Goal: Book appointment/travel/reservation

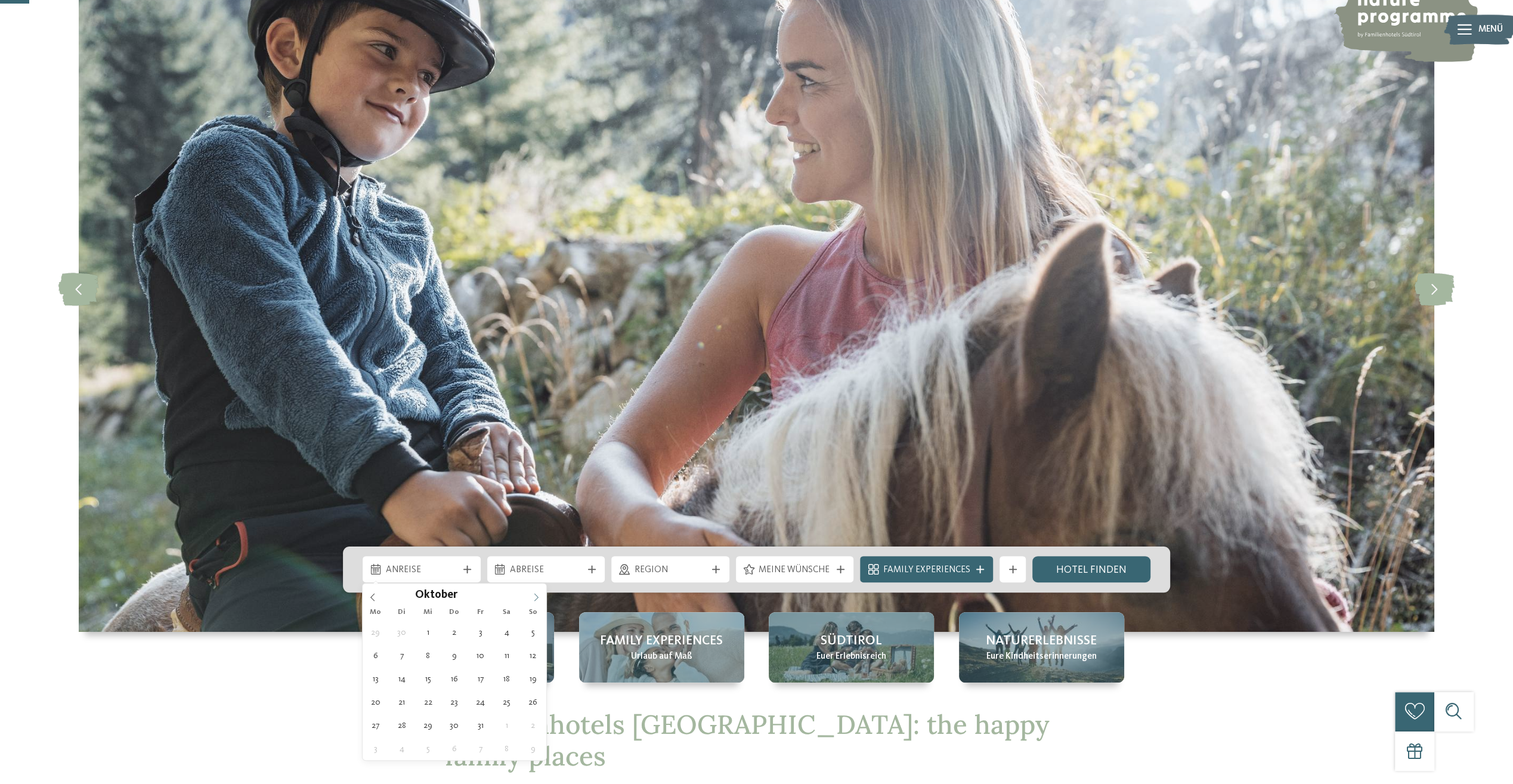
click at [540, 599] on span at bounding box center [536, 593] width 21 height 21
click at [540, 598] on span at bounding box center [536, 593] width 21 height 21
click at [540, 598] on span at bounding box center [536, 593] width 21 height 21
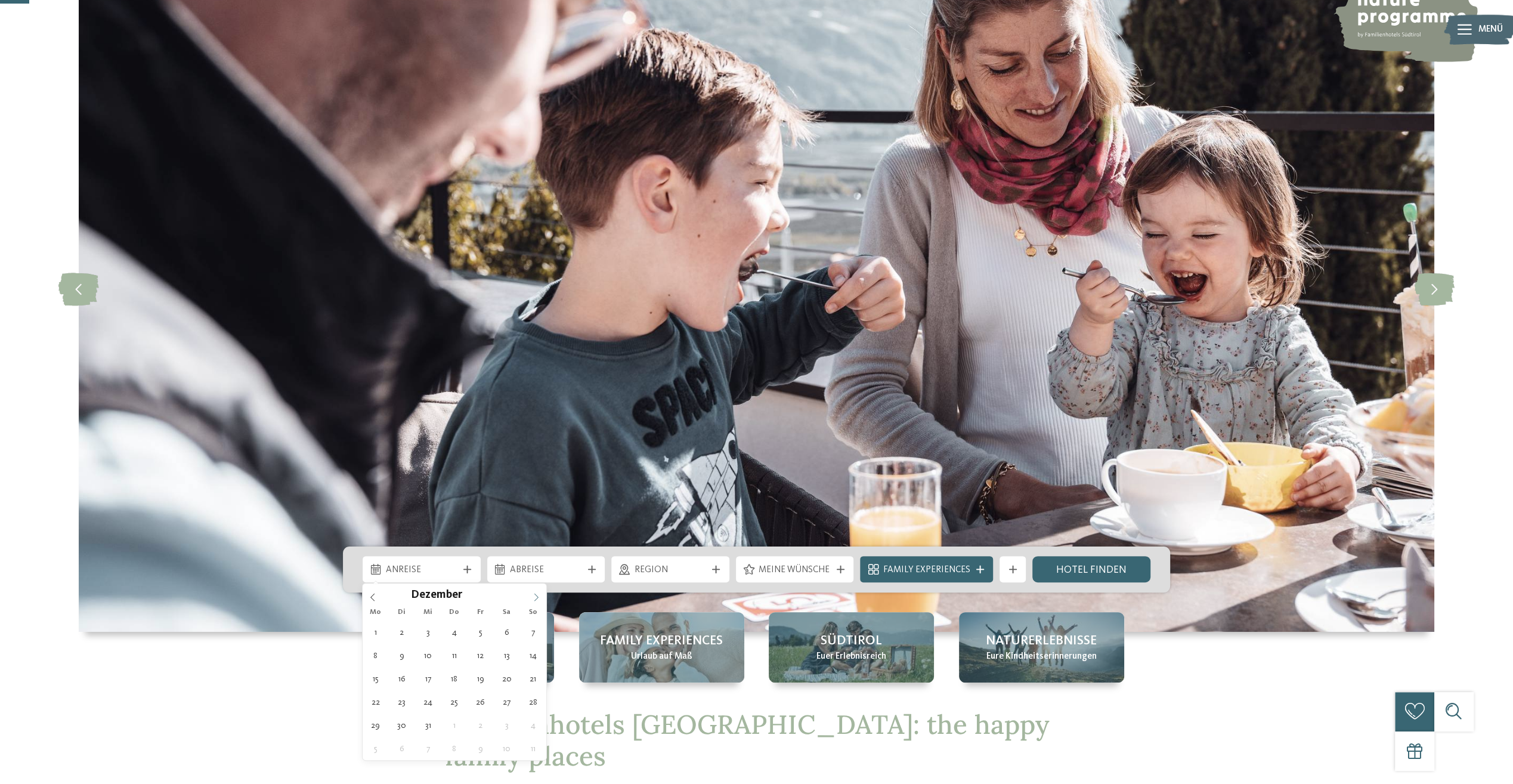
type input "****"
click at [540, 598] on span at bounding box center [536, 593] width 21 height 21
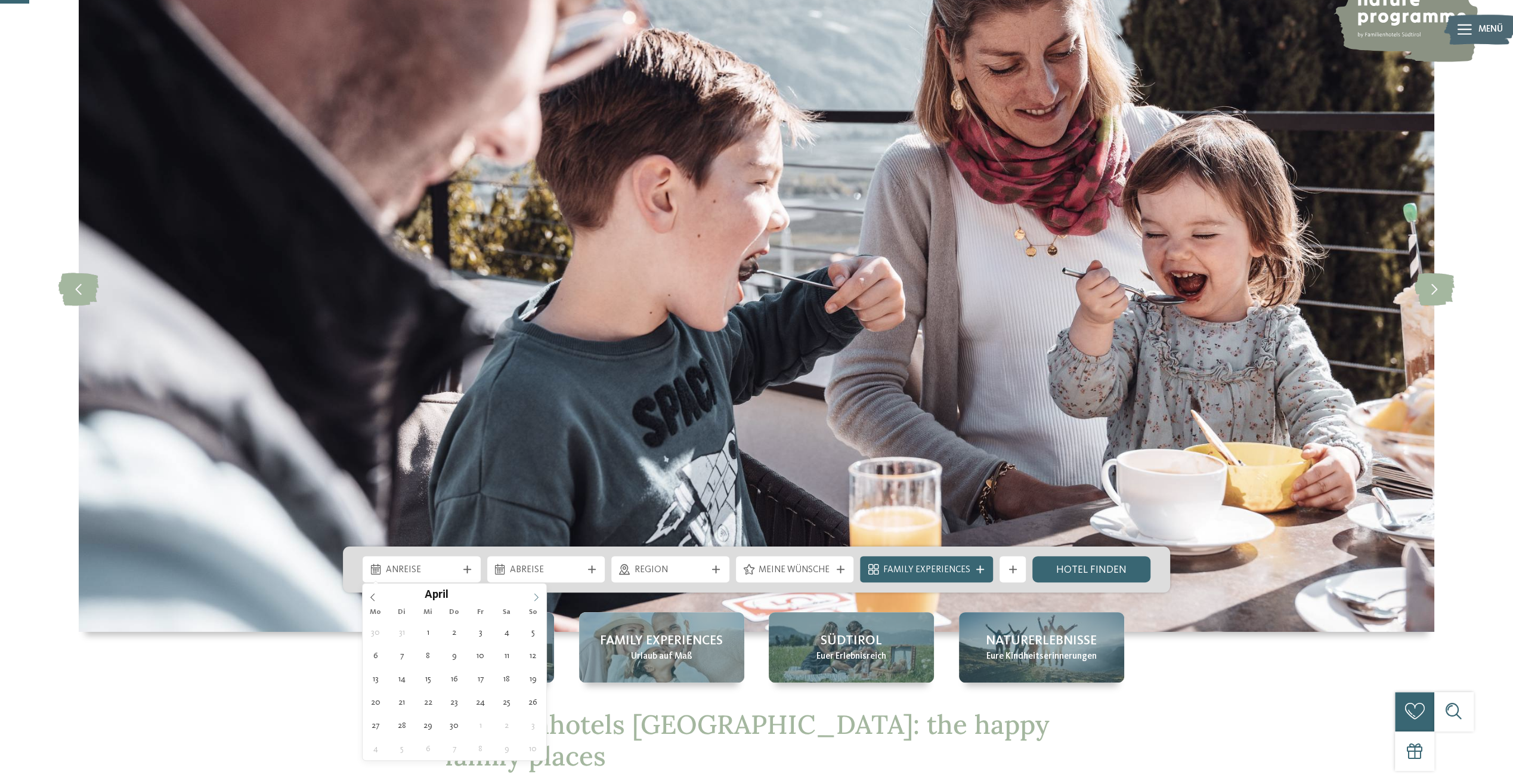
click at [540, 598] on span at bounding box center [536, 593] width 21 height 21
click at [539, 597] on icon at bounding box center [536, 597] width 8 height 8
type div "[DATE]"
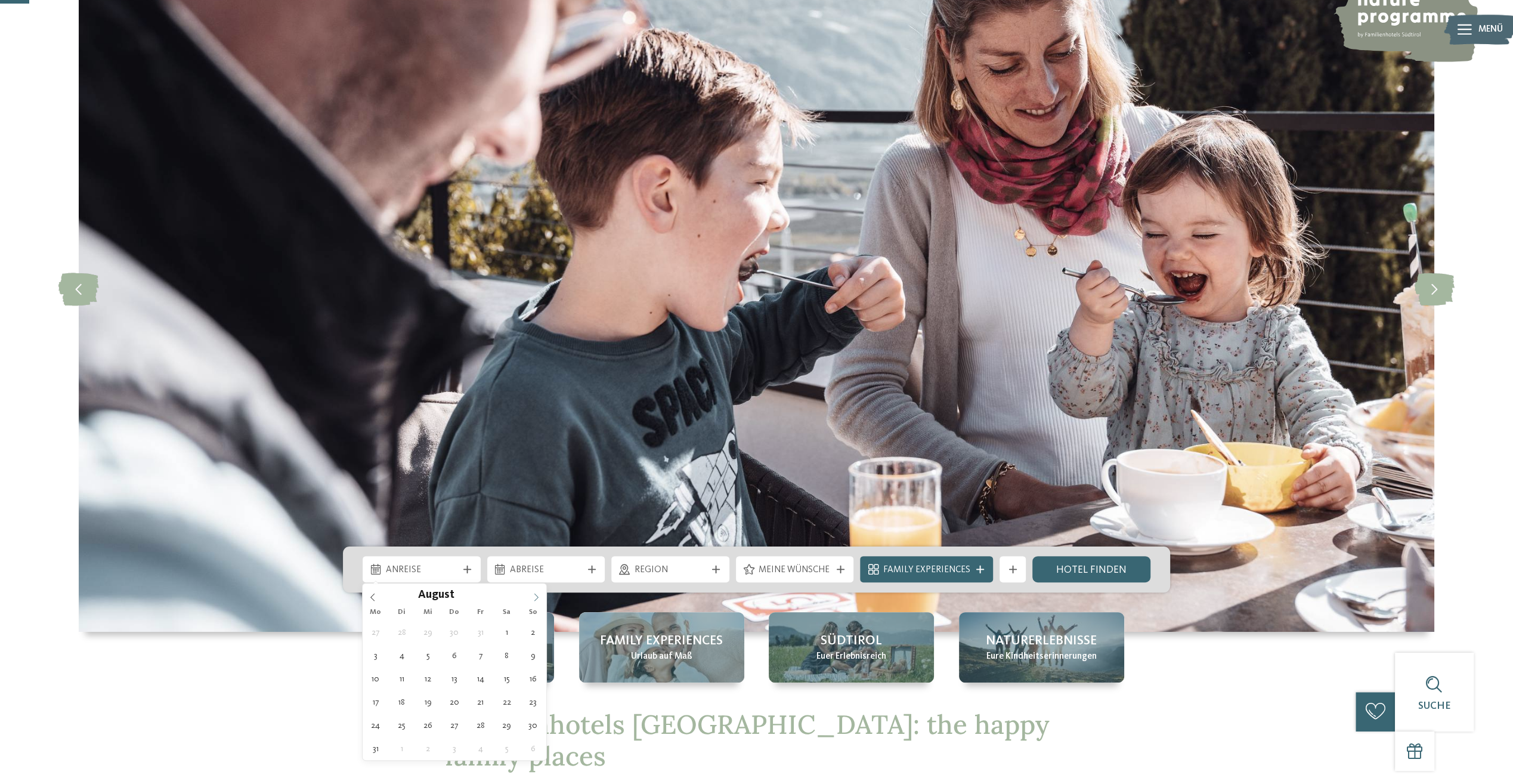
type input "****"
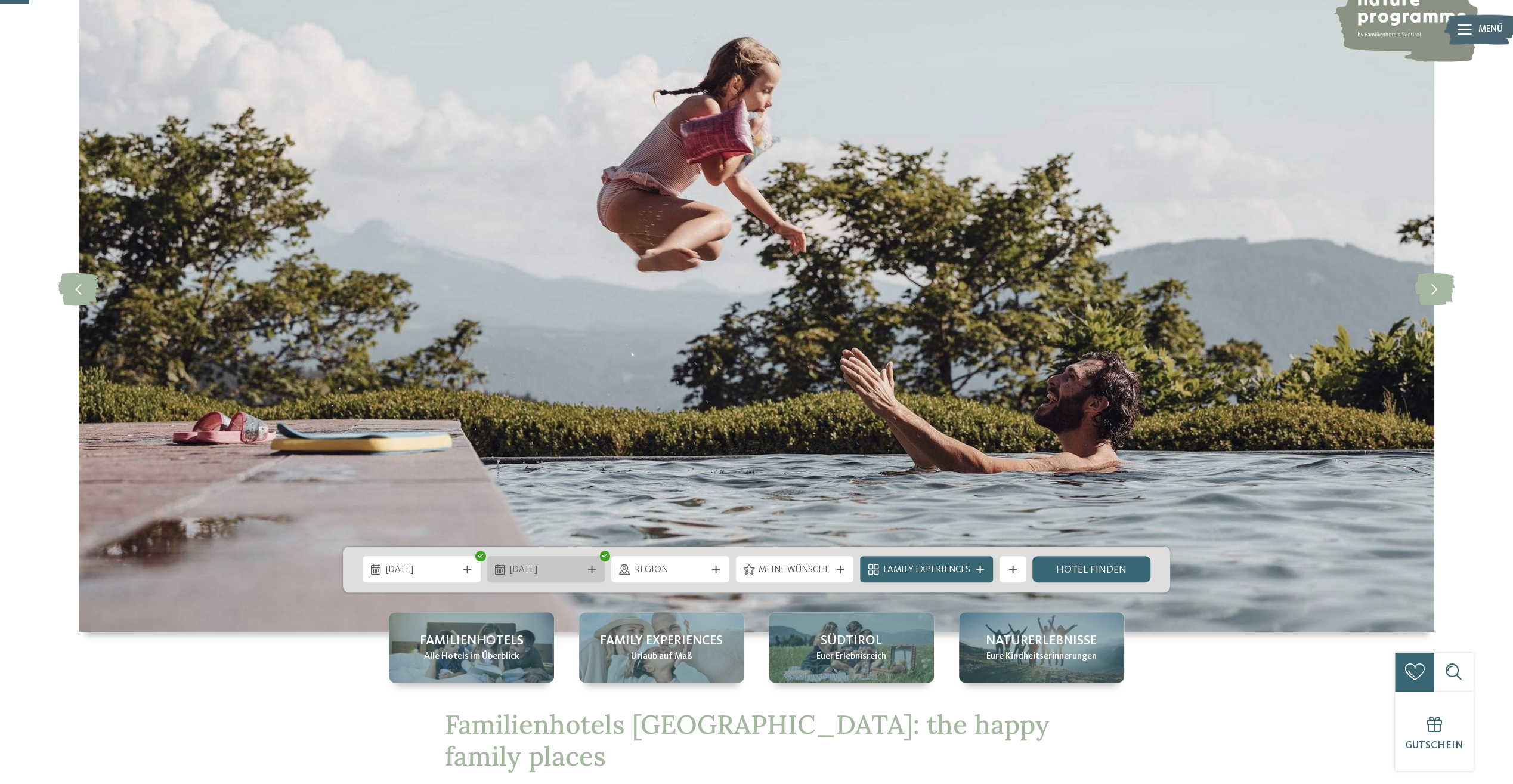
click at [572, 568] on span "[DATE]" at bounding box center [546, 570] width 72 height 13
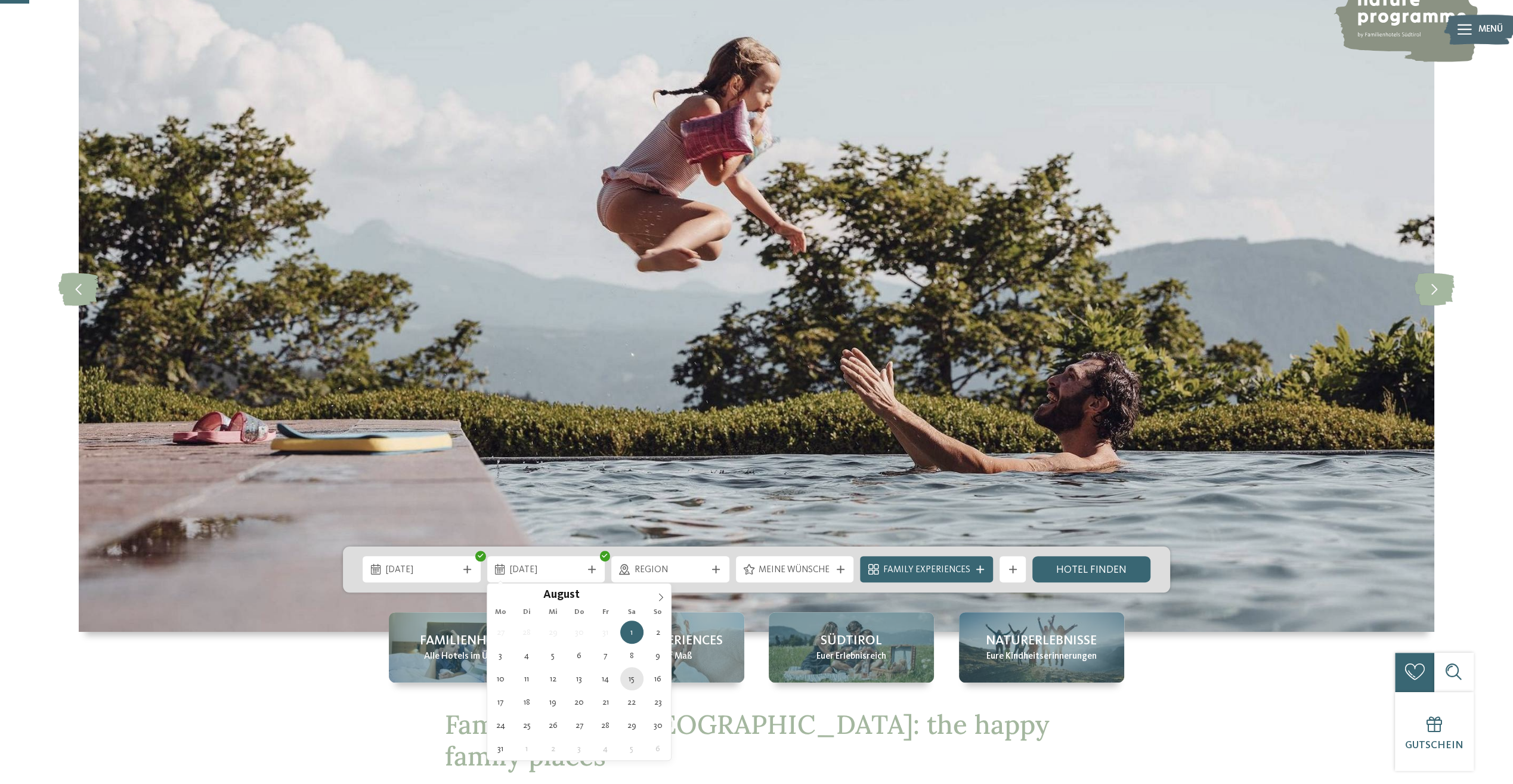
type div "[DATE]"
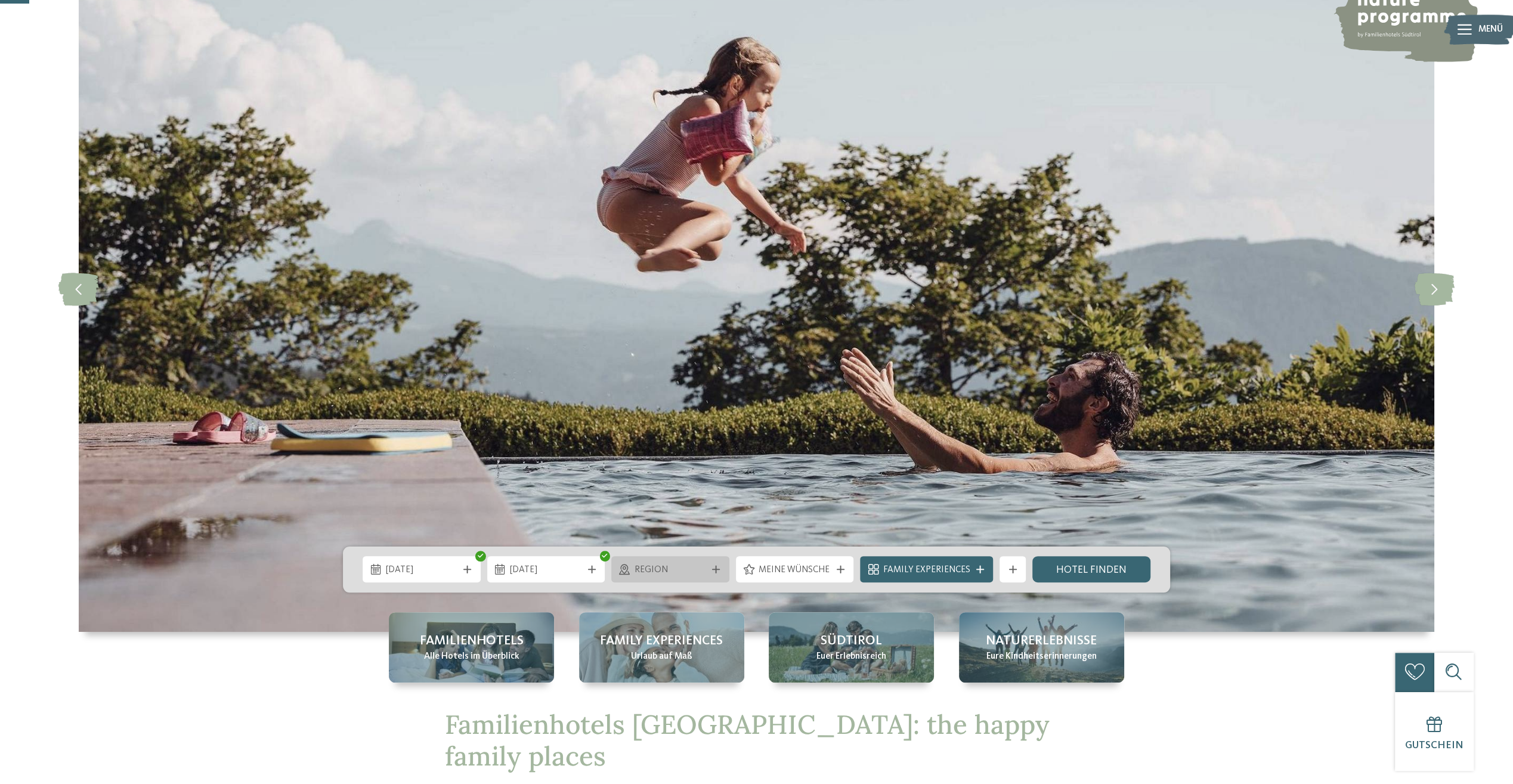
click at [700, 572] on span "Region" at bounding box center [670, 570] width 72 height 13
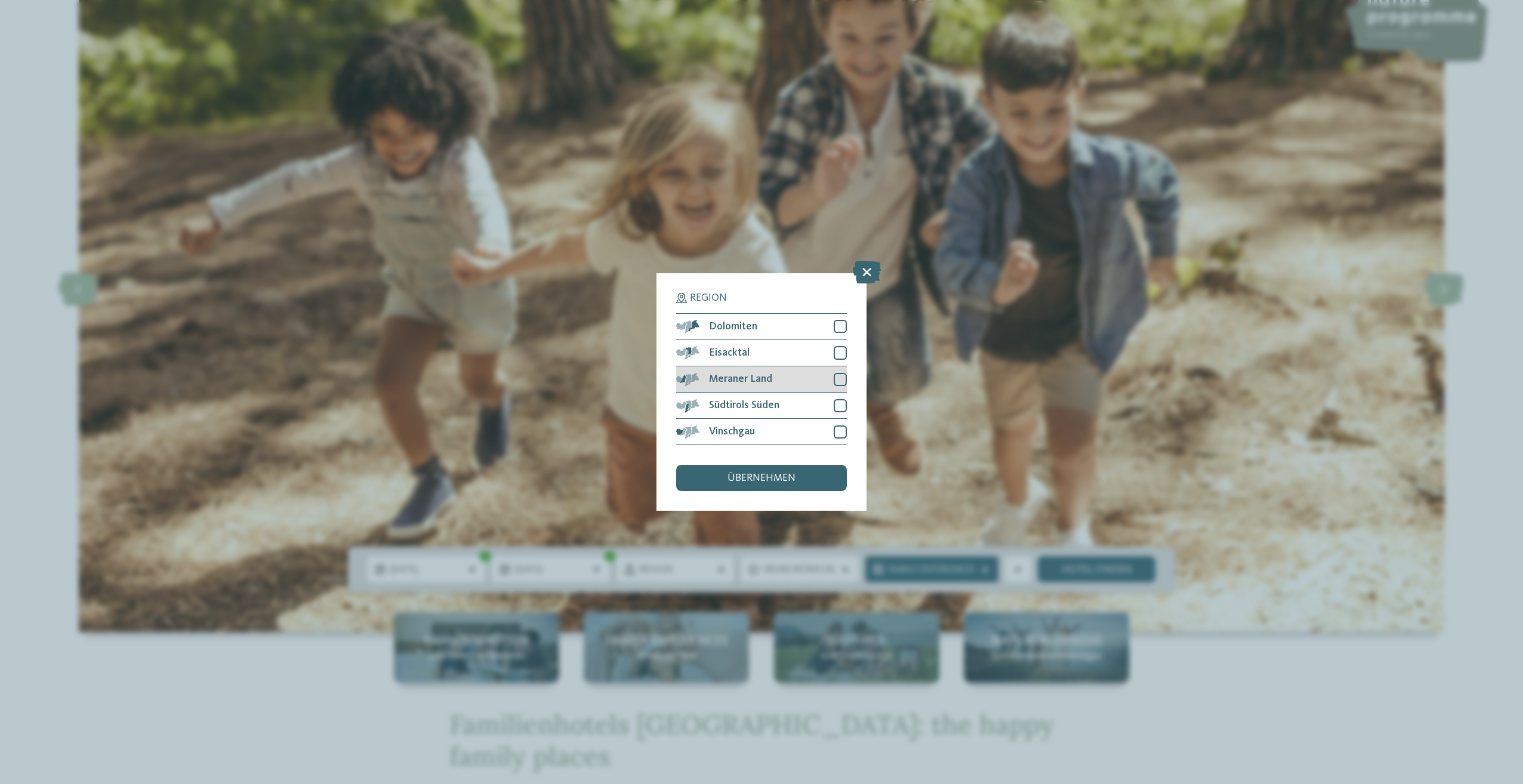
click at [839, 381] on div at bounding box center [839, 379] width 13 height 13
click at [844, 406] on div at bounding box center [839, 405] width 13 height 13
click at [794, 479] on span "übernehmen" at bounding box center [761, 478] width 68 height 11
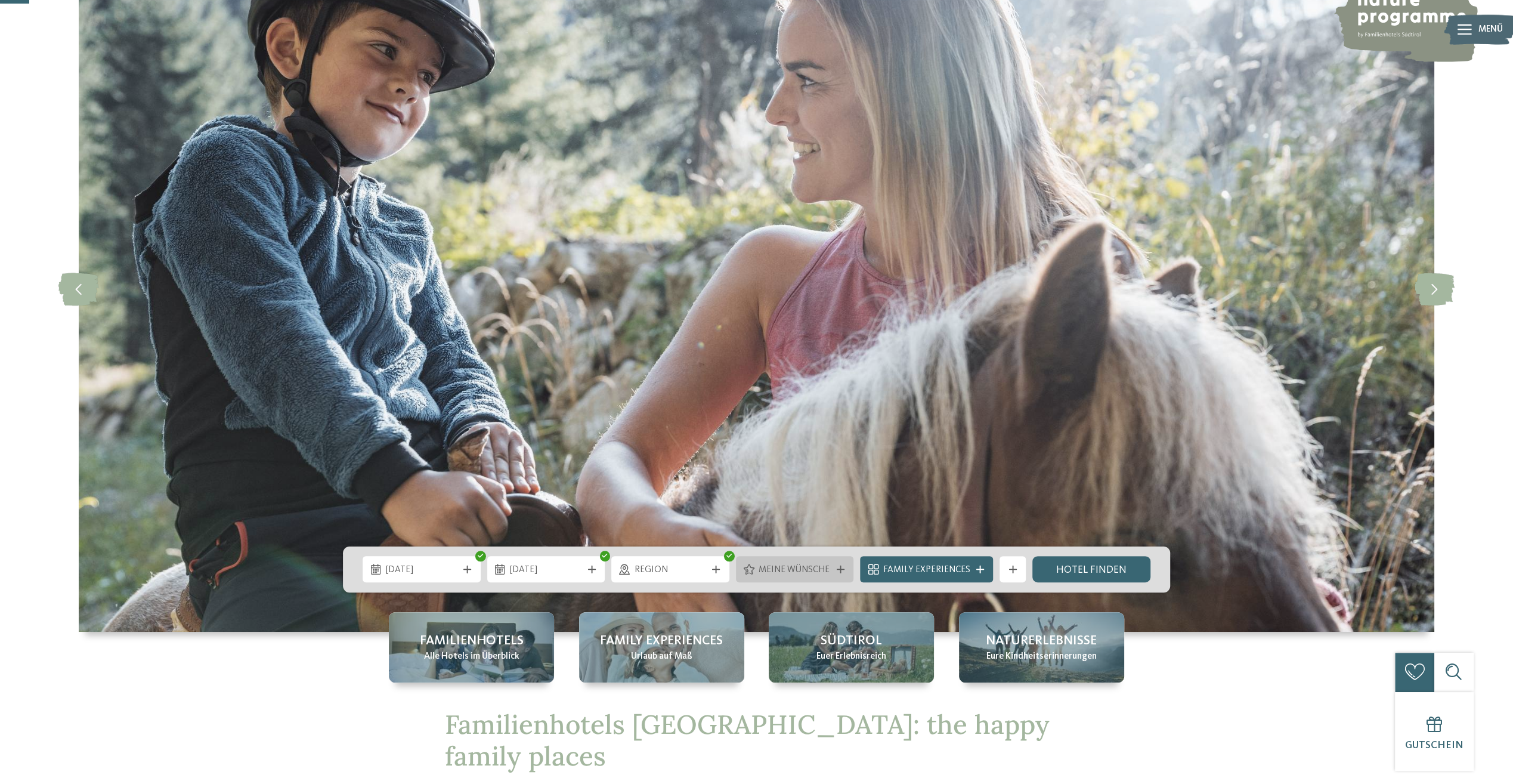
click at [806, 573] on span "Meine Wünsche" at bounding box center [795, 570] width 72 height 13
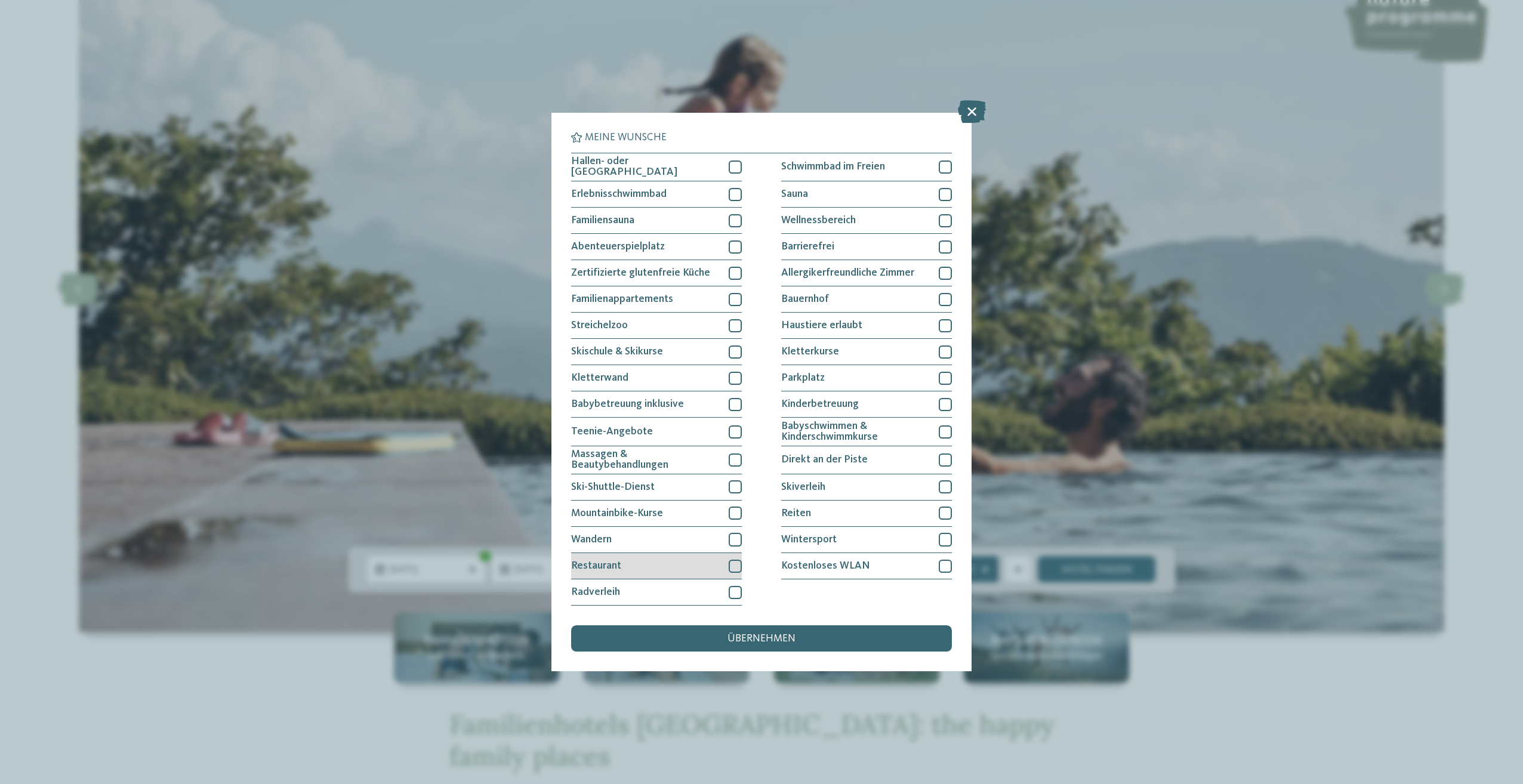
click at [734, 564] on div at bounding box center [735, 565] width 13 height 13
click at [936, 566] on div "Kostenloses WLAN" at bounding box center [866, 565] width 170 height 26
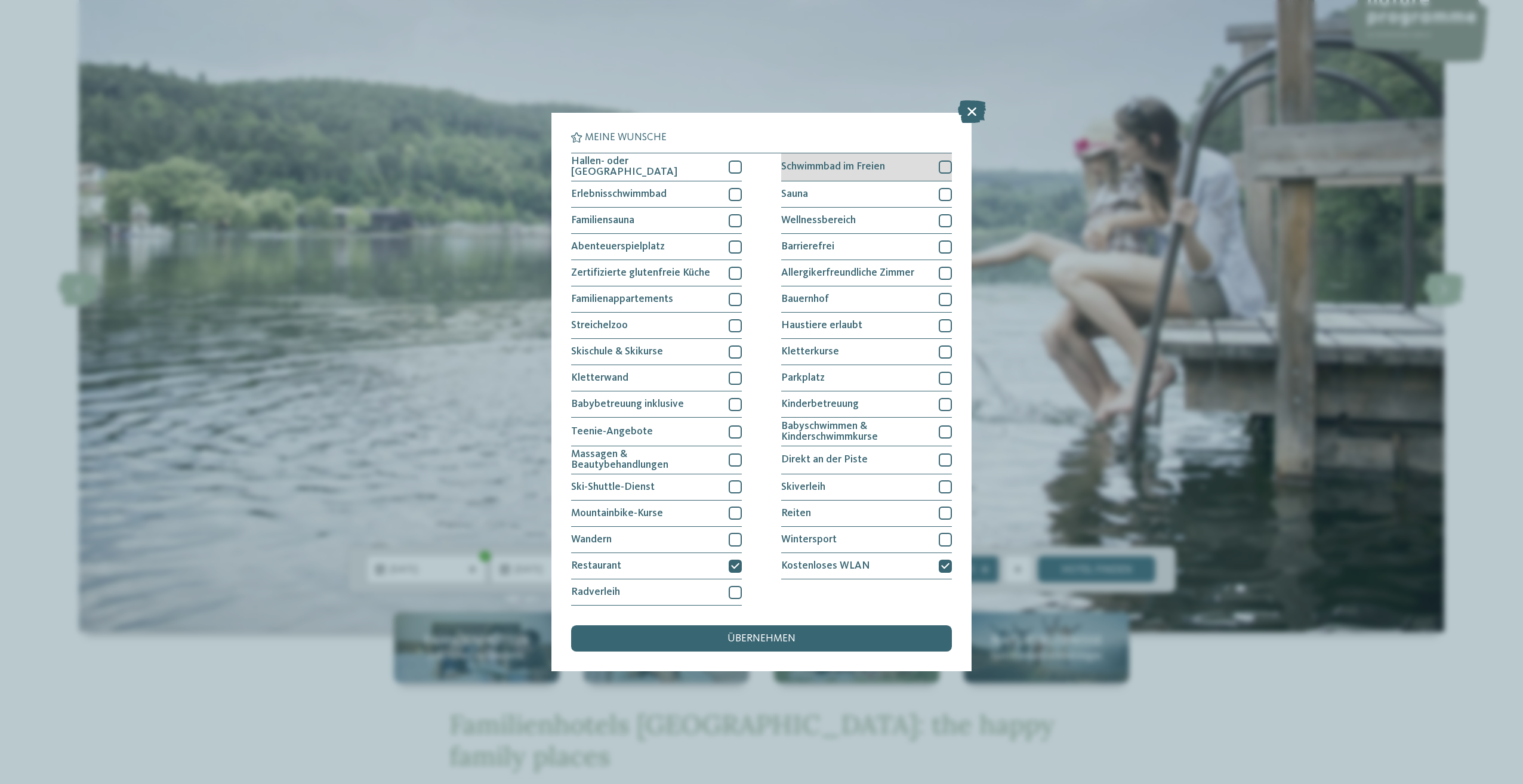
click at [944, 170] on div at bounding box center [945, 167] width 13 height 13
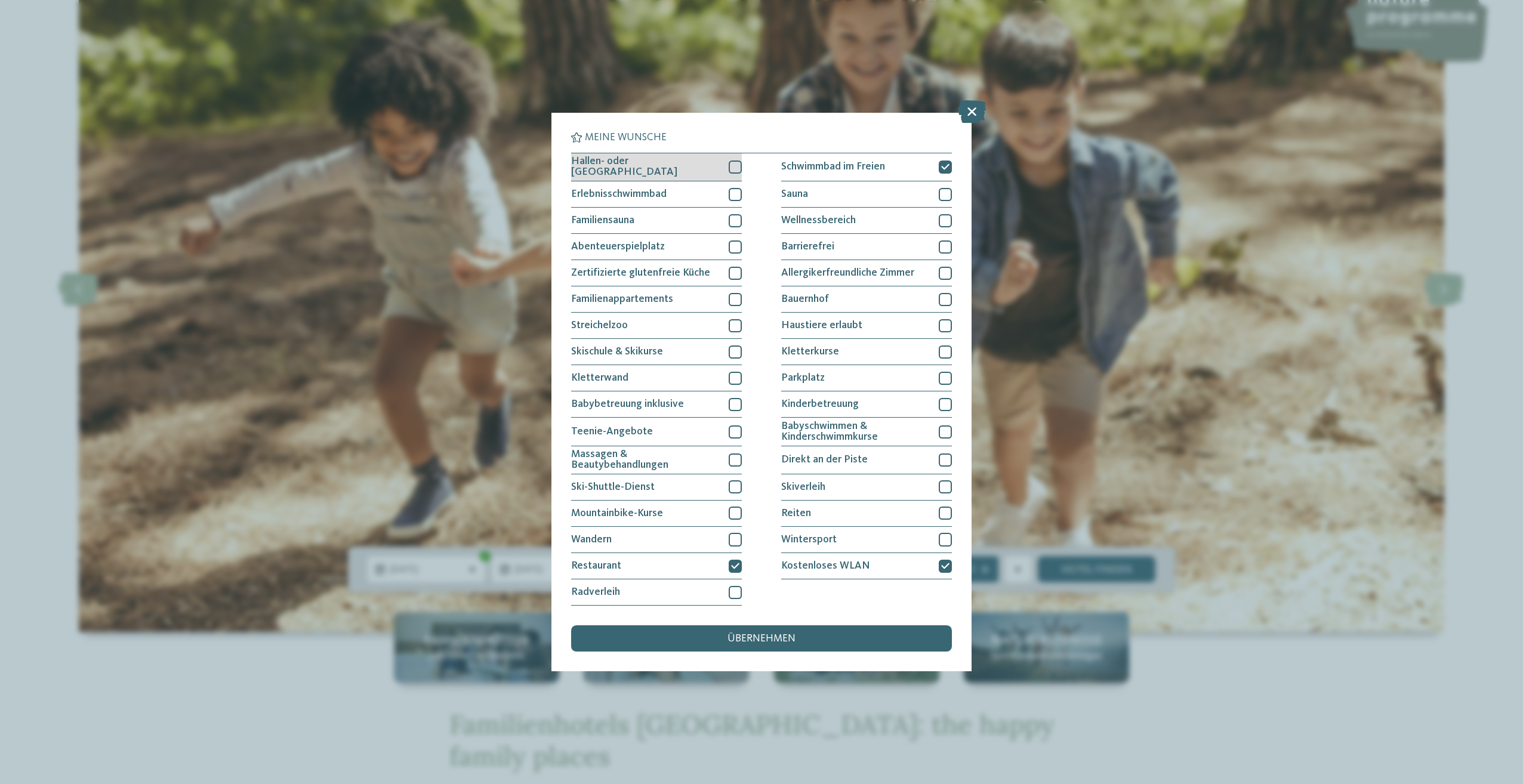
click at [729, 173] on div at bounding box center [735, 167] width 13 height 13
drag, startPoint x: 944, startPoint y: 186, endPoint x: 949, endPoint y: 207, distance: 21.6
click at [944, 188] on div at bounding box center [945, 194] width 13 height 13
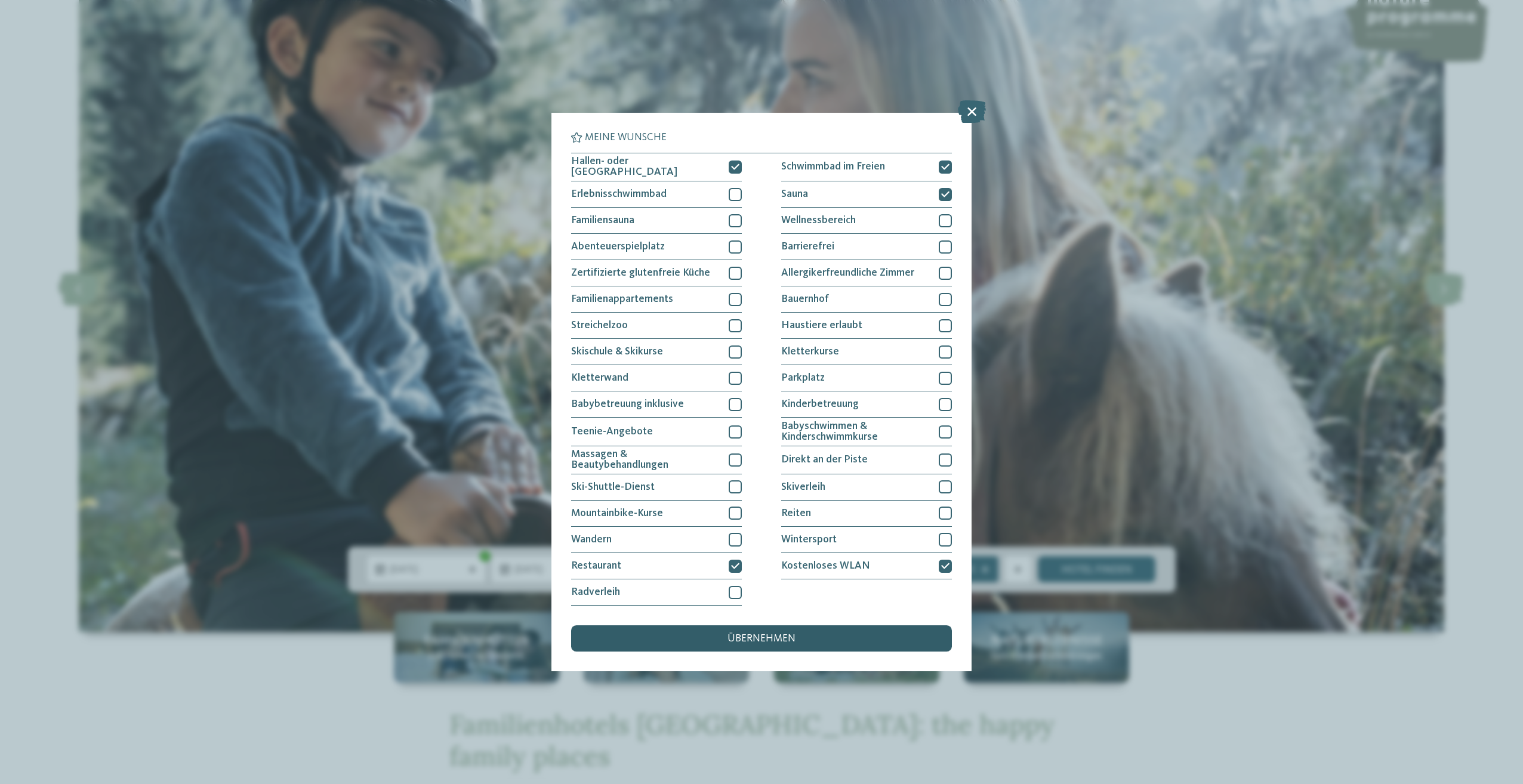
click at [771, 643] on div "übernehmen" at bounding box center [762, 638] width 381 height 26
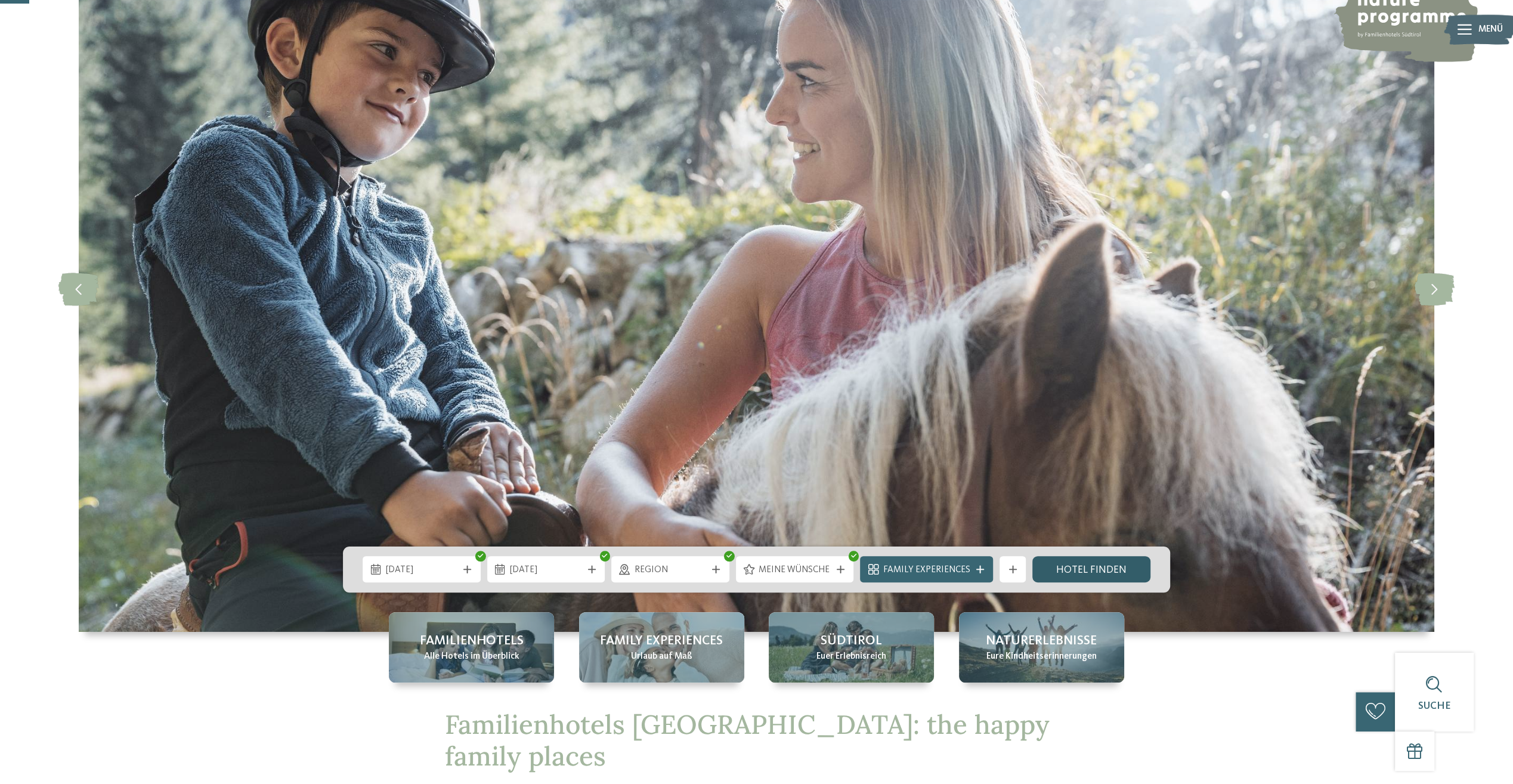
click at [1089, 571] on link "Hotel finden" at bounding box center [1091, 569] width 118 height 26
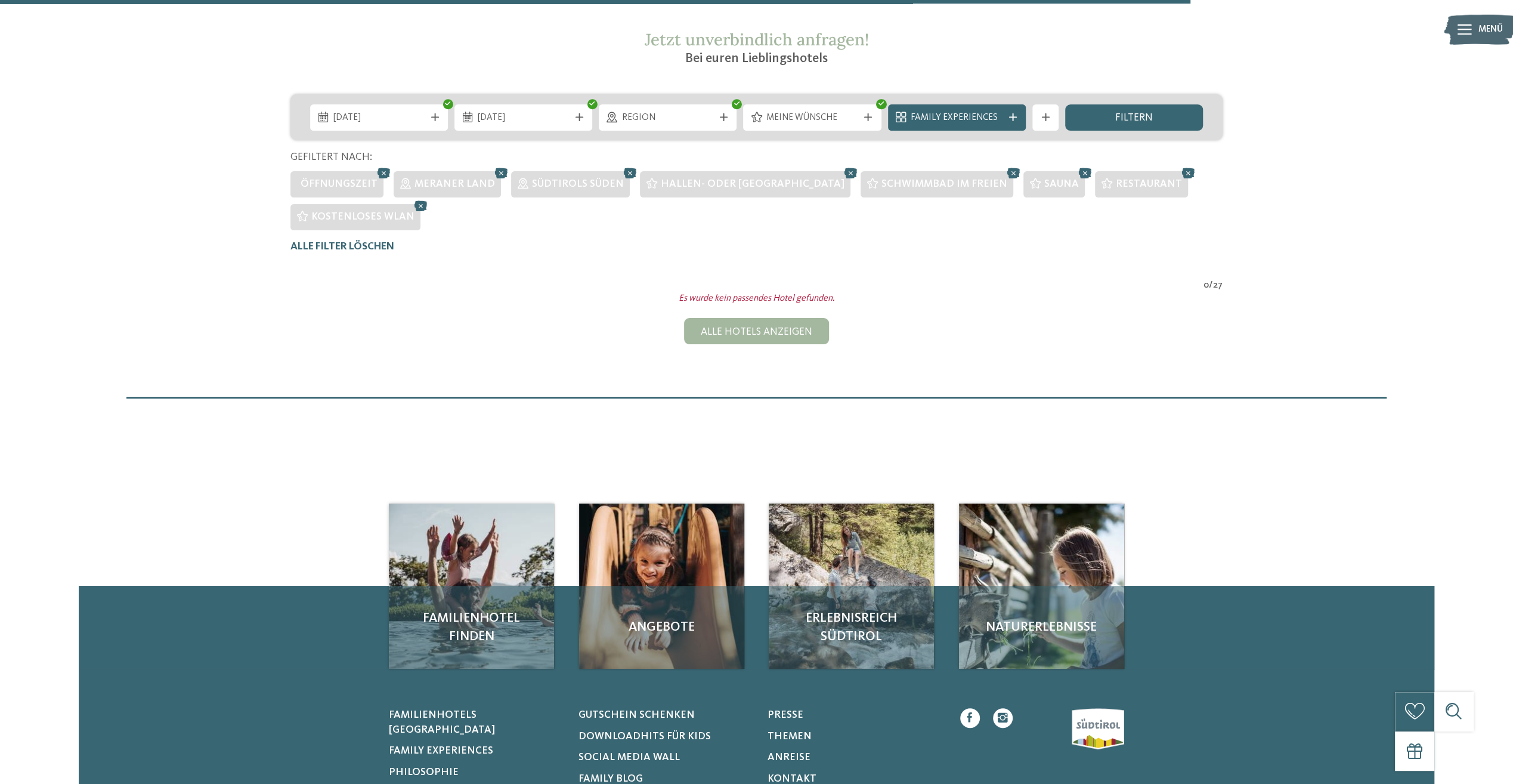
scroll to position [232, 0]
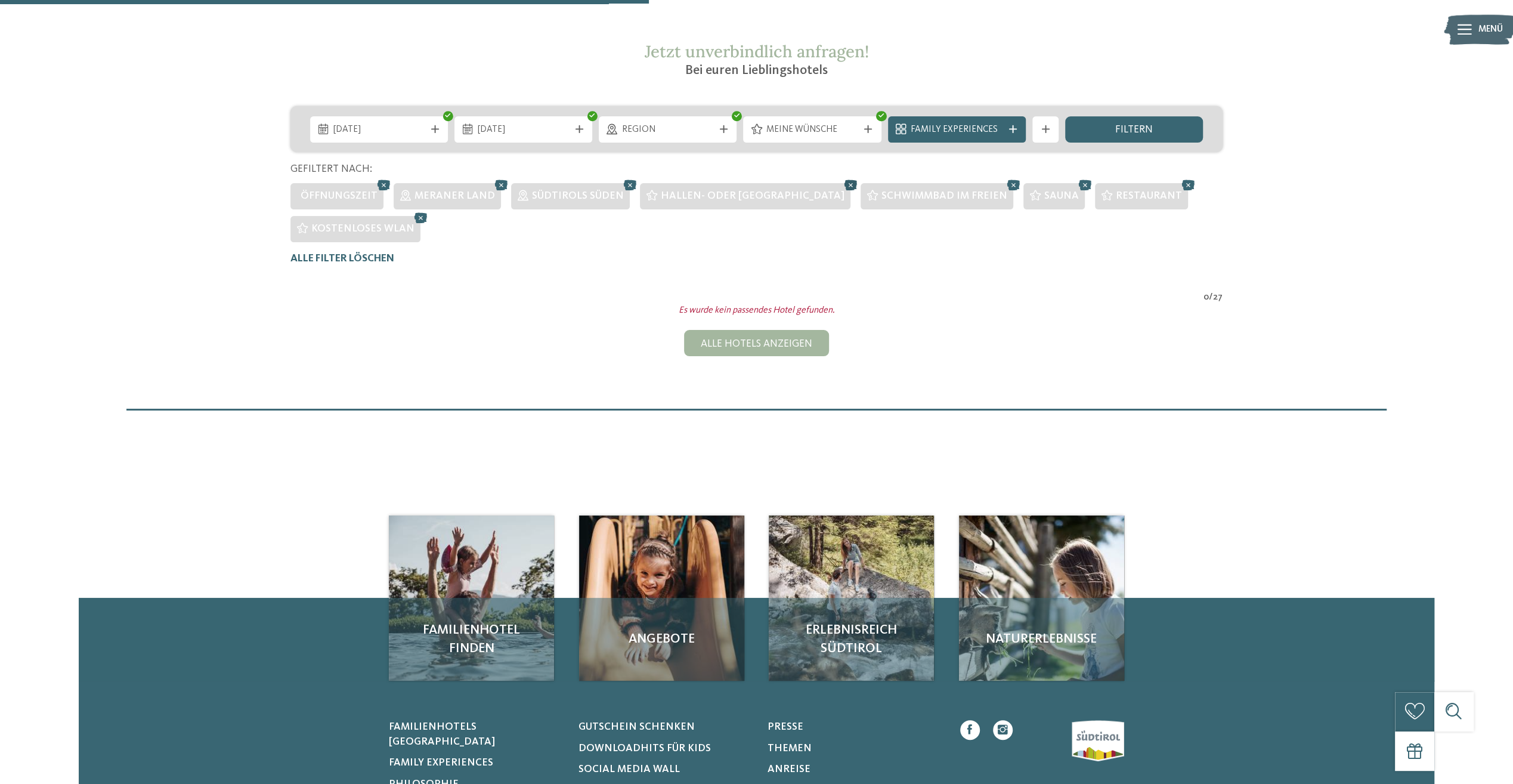
click at [841, 186] on icon at bounding box center [850, 185] width 20 height 18
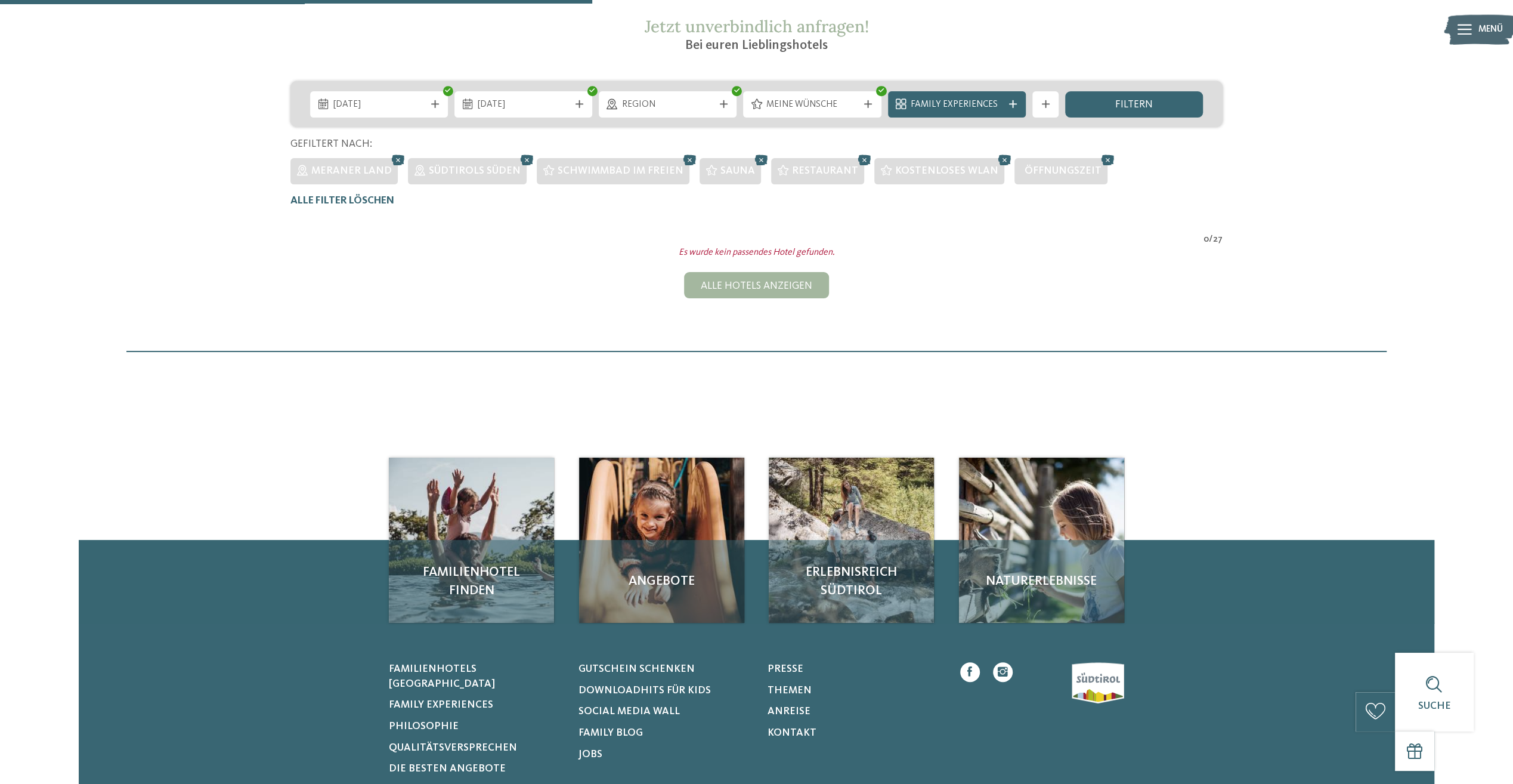
scroll to position [198, 0]
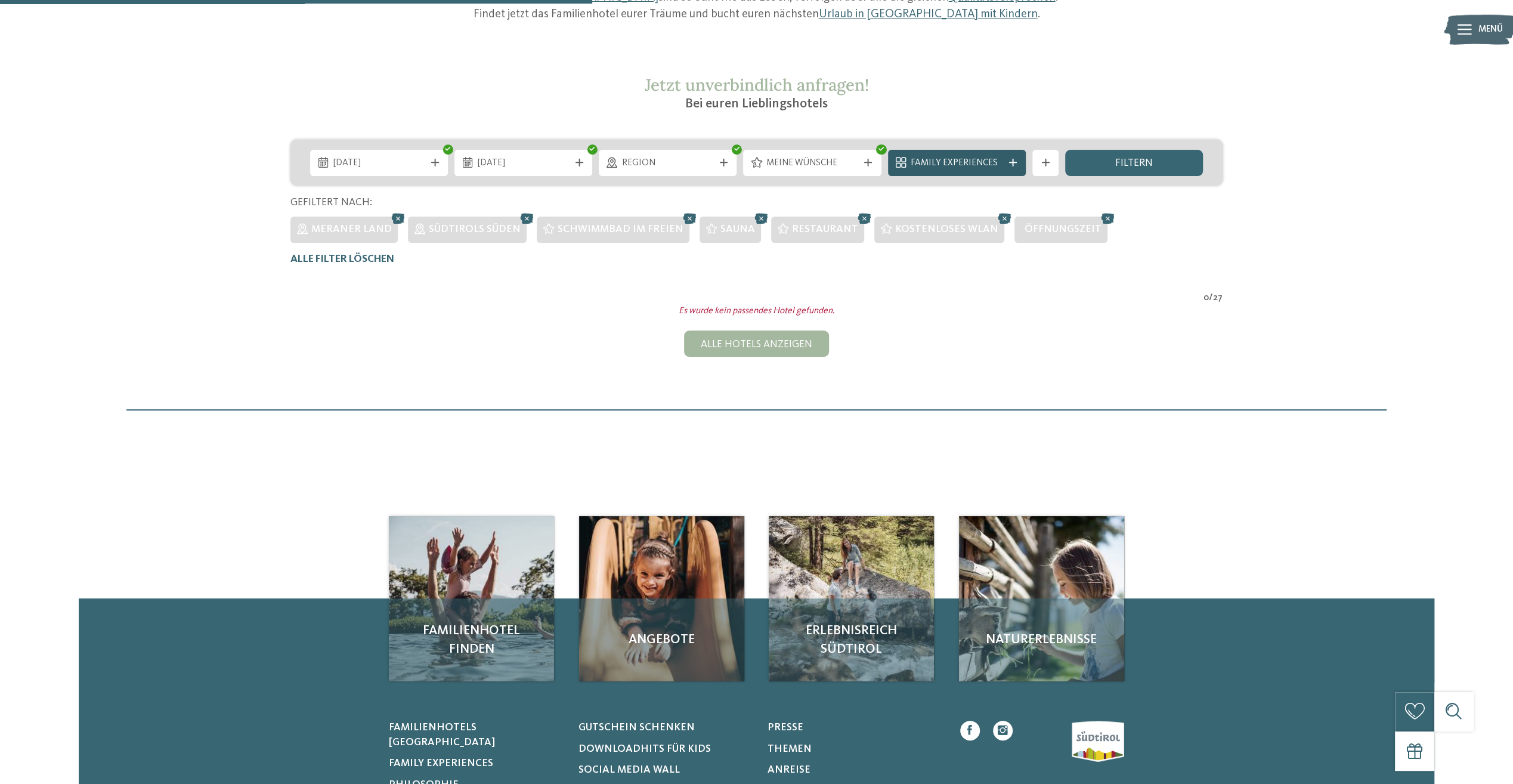
click at [969, 159] on span "Family Experiences" at bounding box center [957, 163] width 92 height 13
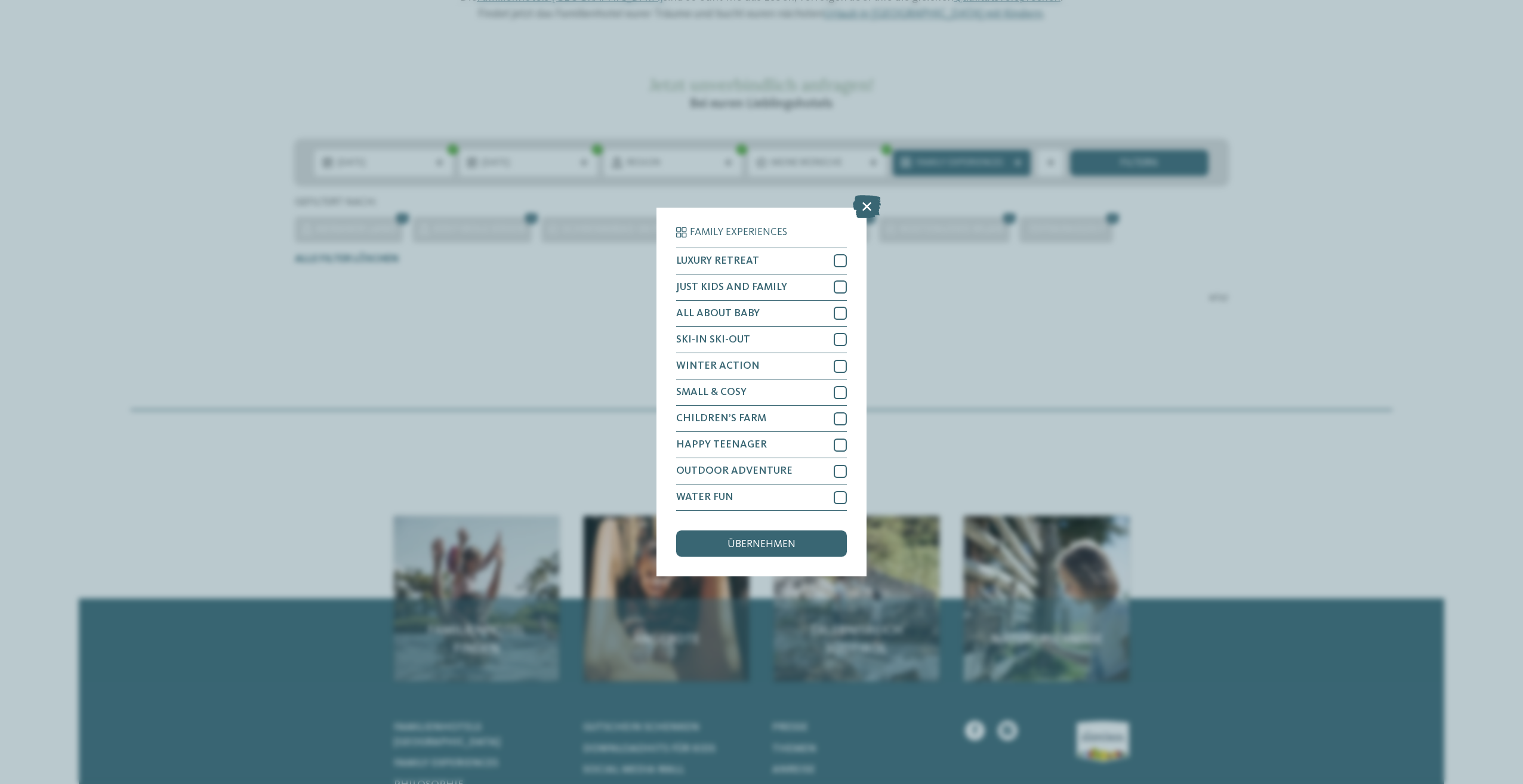
click at [974, 355] on div "Family Experiences LUXURY RETREAT JUST KIDS AND FAMILY" at bounding box center [762, 392] width 1523 height 784
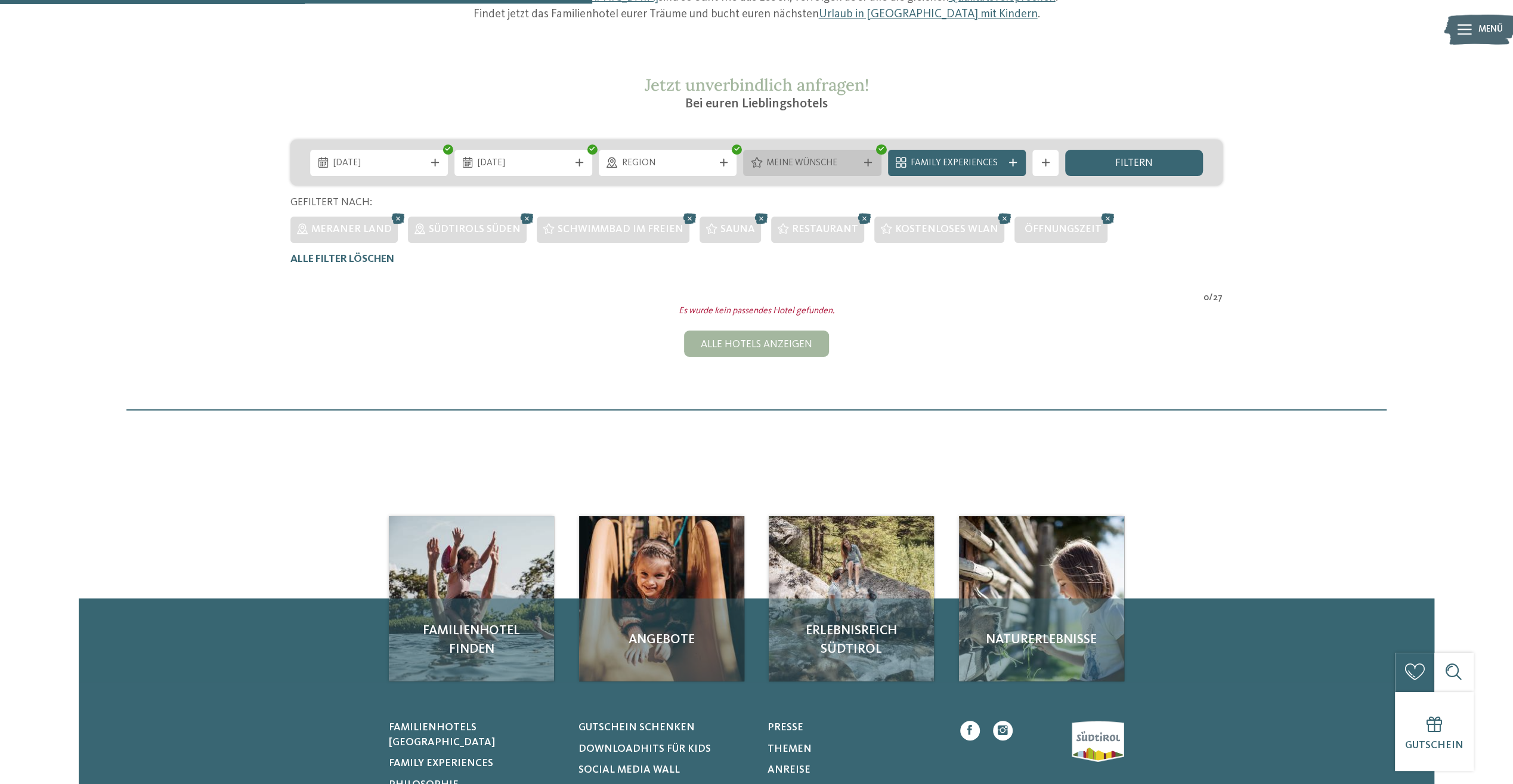
click at [857, 162] on span "Meine Wünsche" at bounding box center [812, 163] width 92 height 13
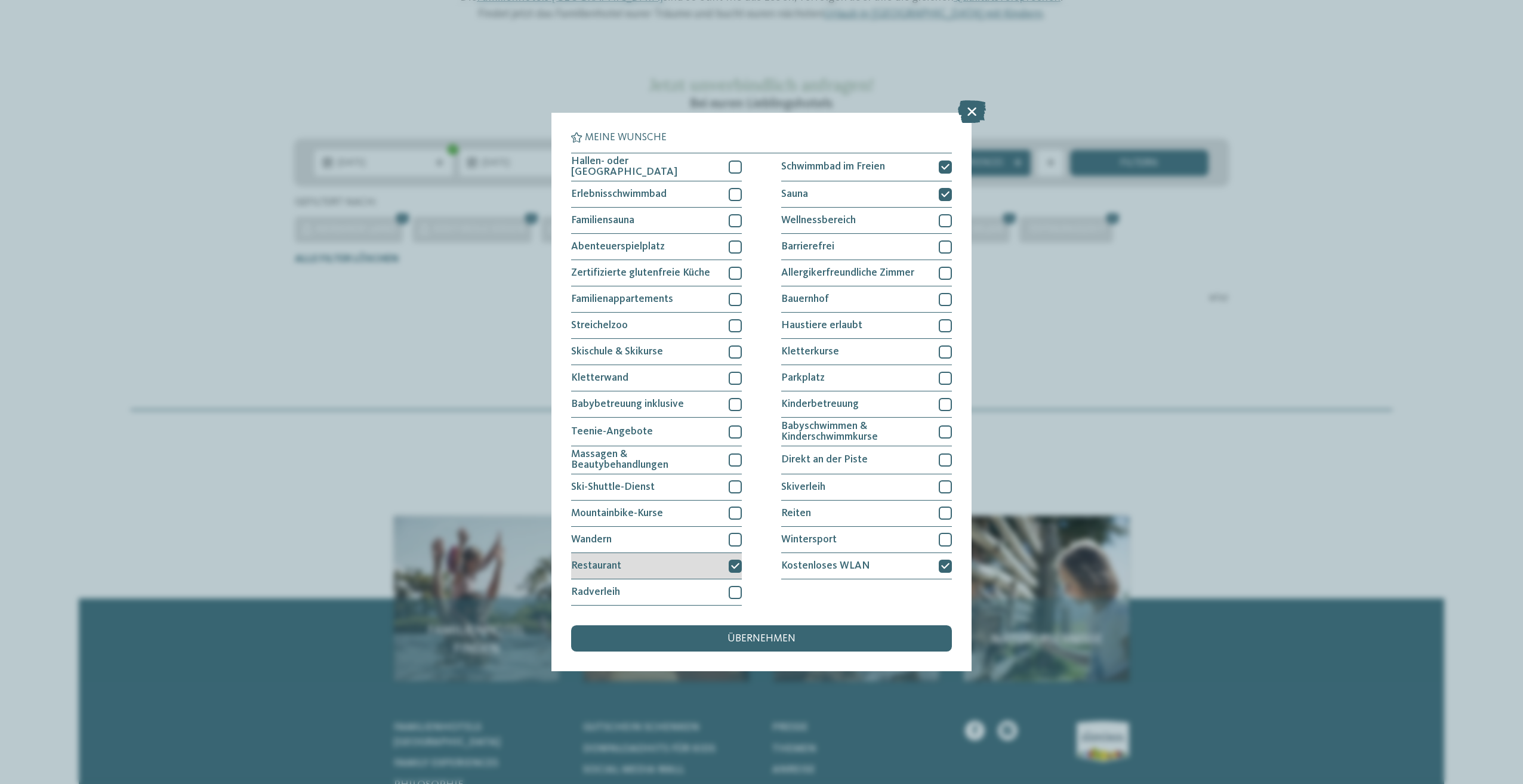
click at [735, 562] on icon at bounding box center [735, 565] width 8 height 8
click at [800, 645] on div "übernehmen" at bounding box center [762, 638] width 381 height 26
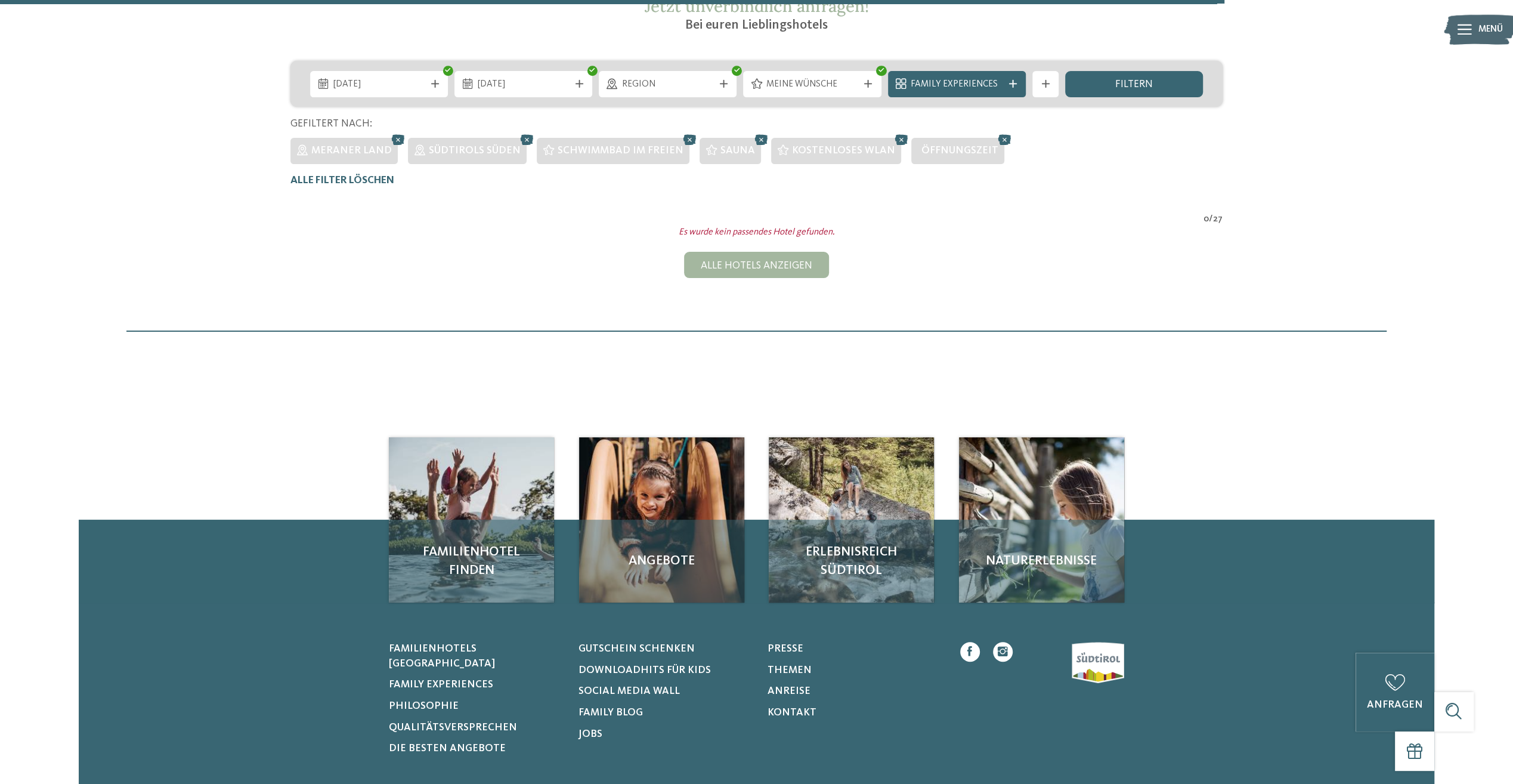
scroll to position [79, 0]
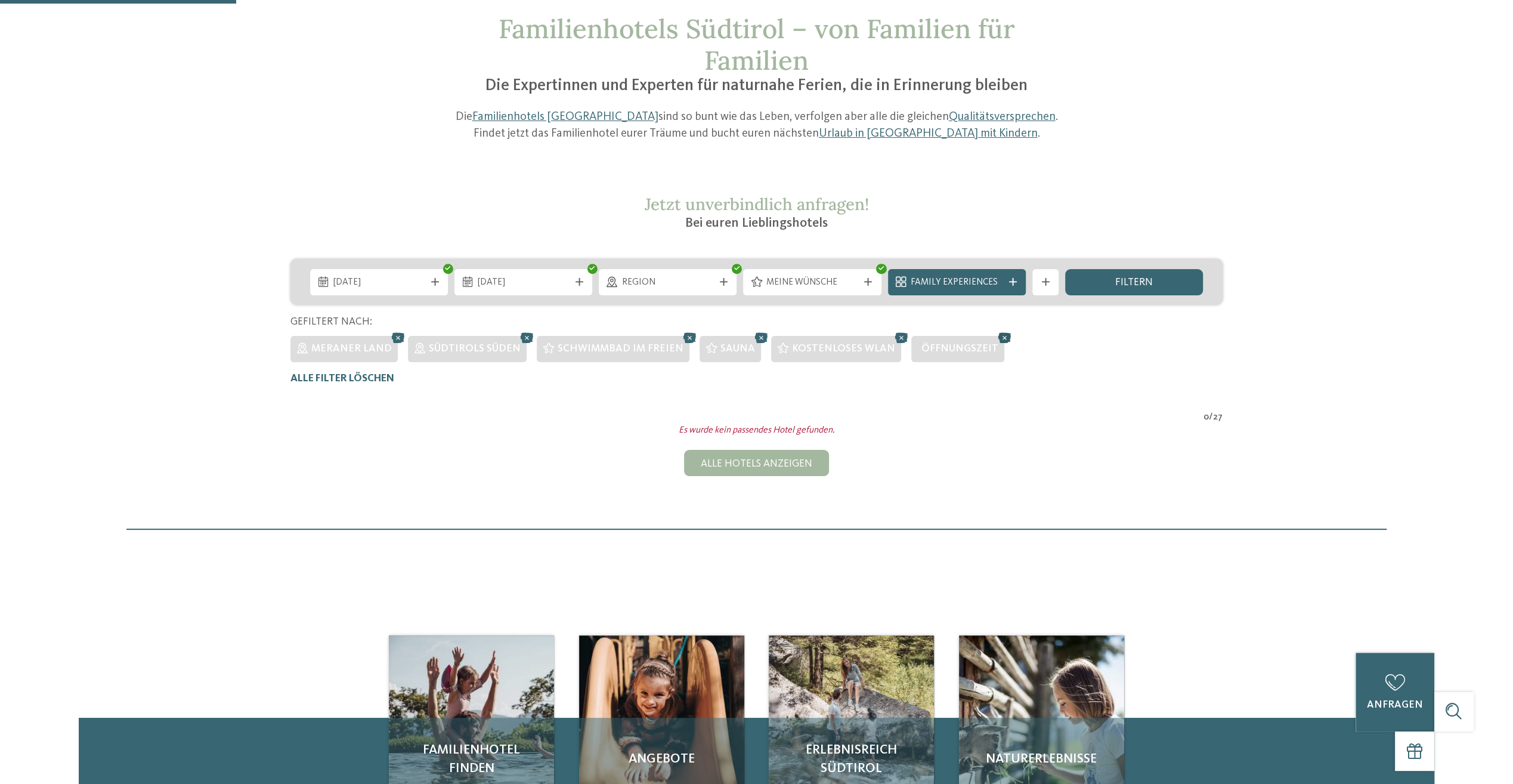
click at [995, 340] on icon at bounding box center [1005, 338] width 20 height 18
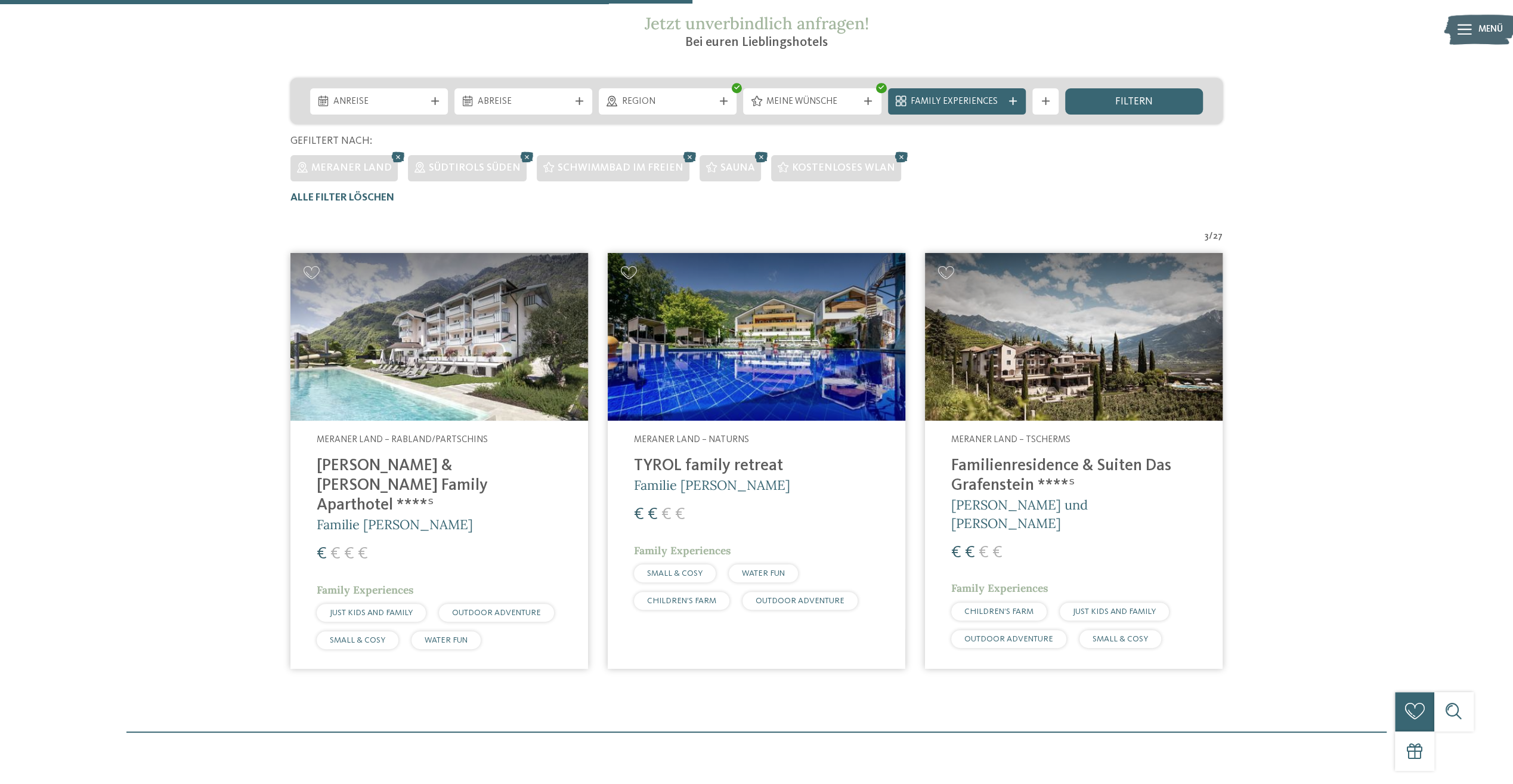
scroll to position [258, 0]
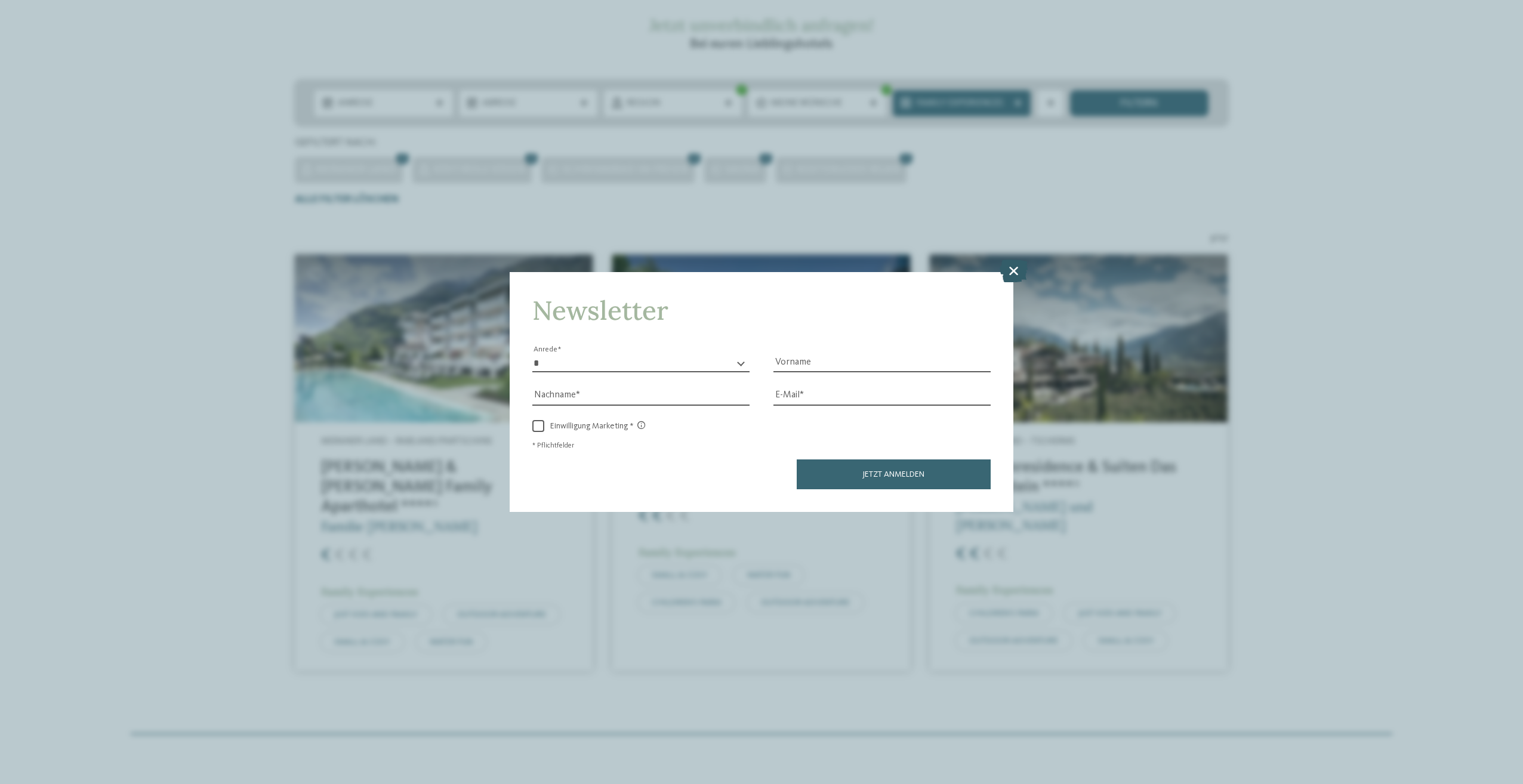
click at [1010, 269] on icon at bounding box center [1013, 271] width 28 height 23
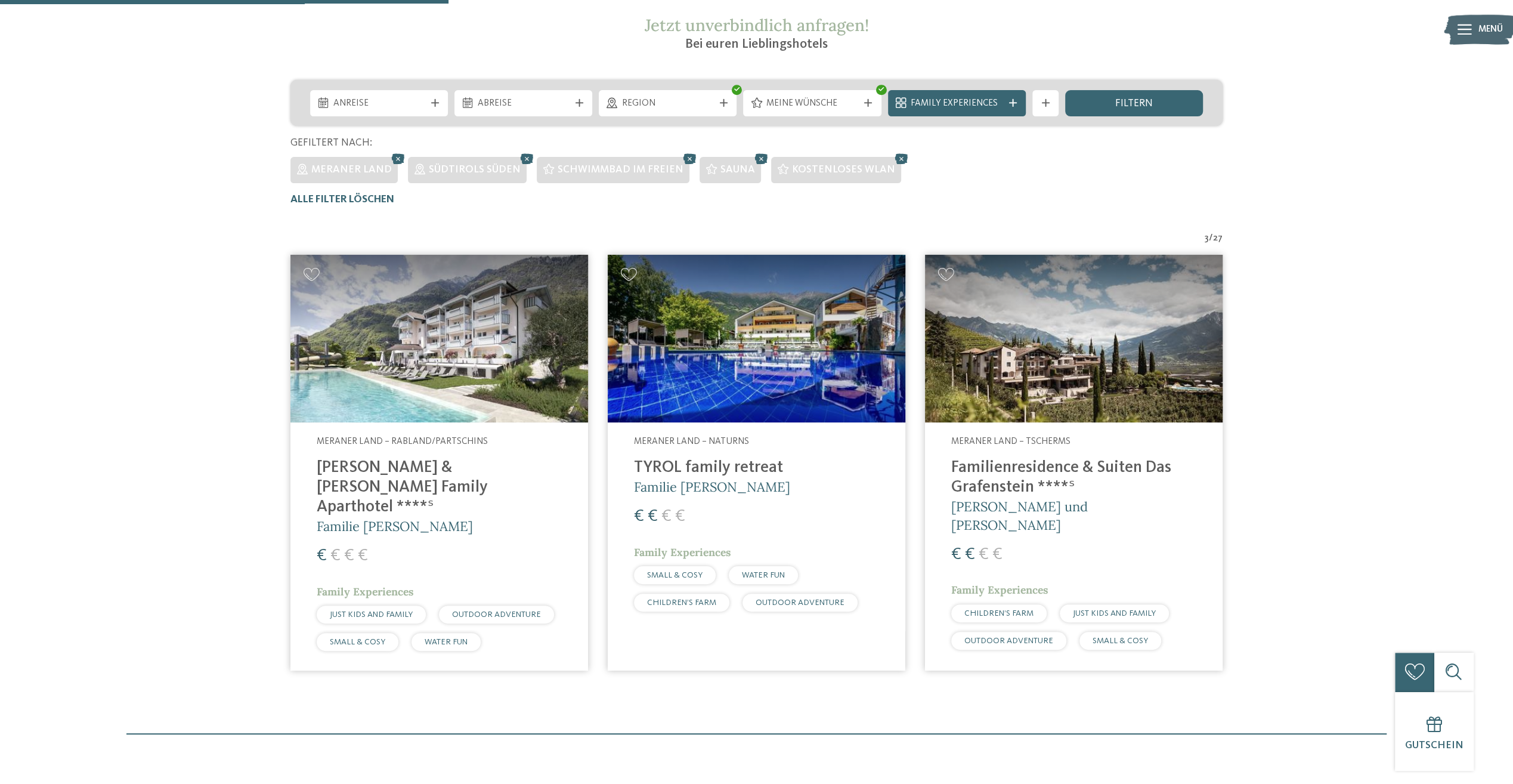
click at [485, 361] on img at bounding box center [439, 338] width 297 height 167
click at [730, 464] on h4 "TYROL family retreat" at bounding box center [756, 468] width 245 height 20
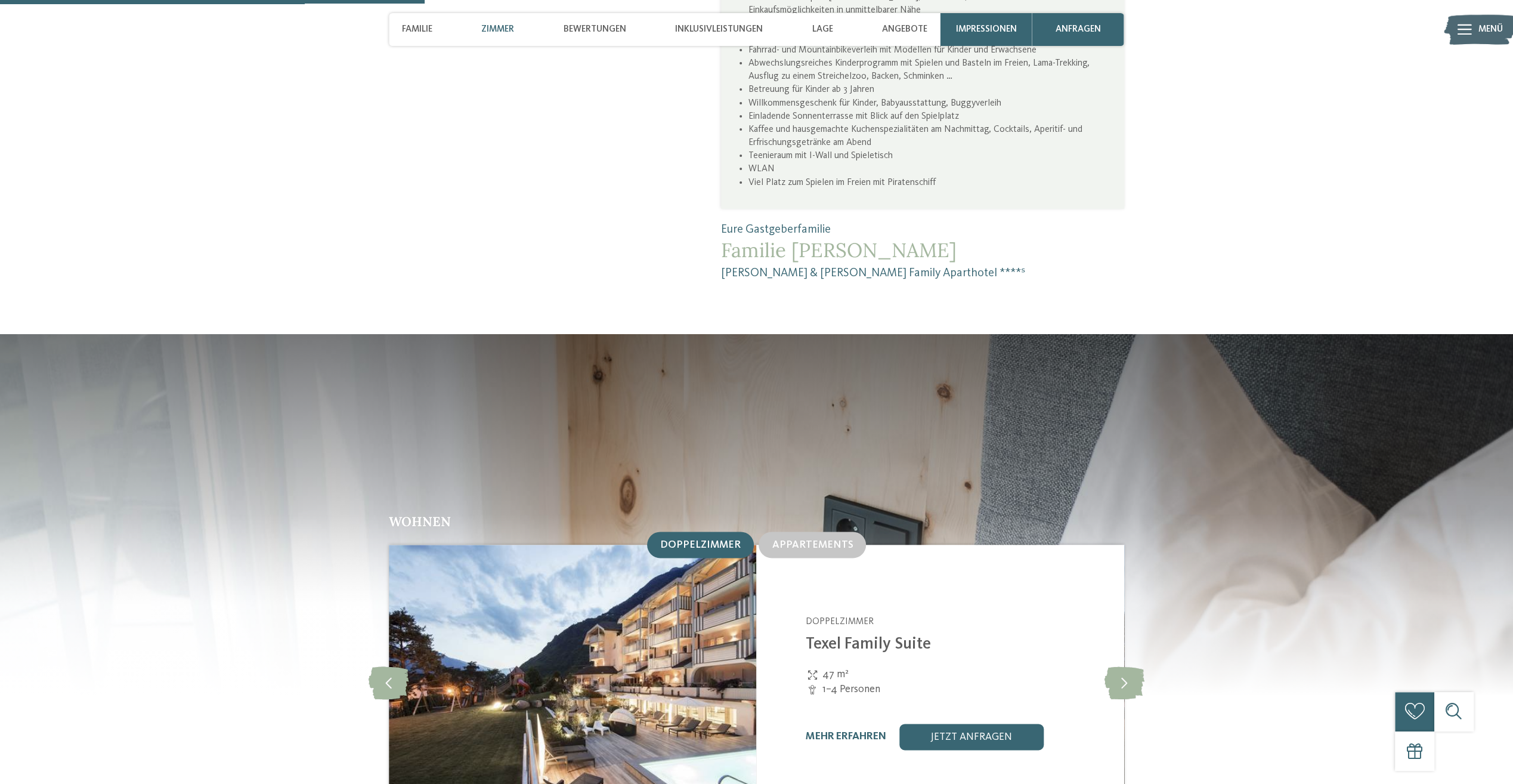
scroll to position [1431, 0]
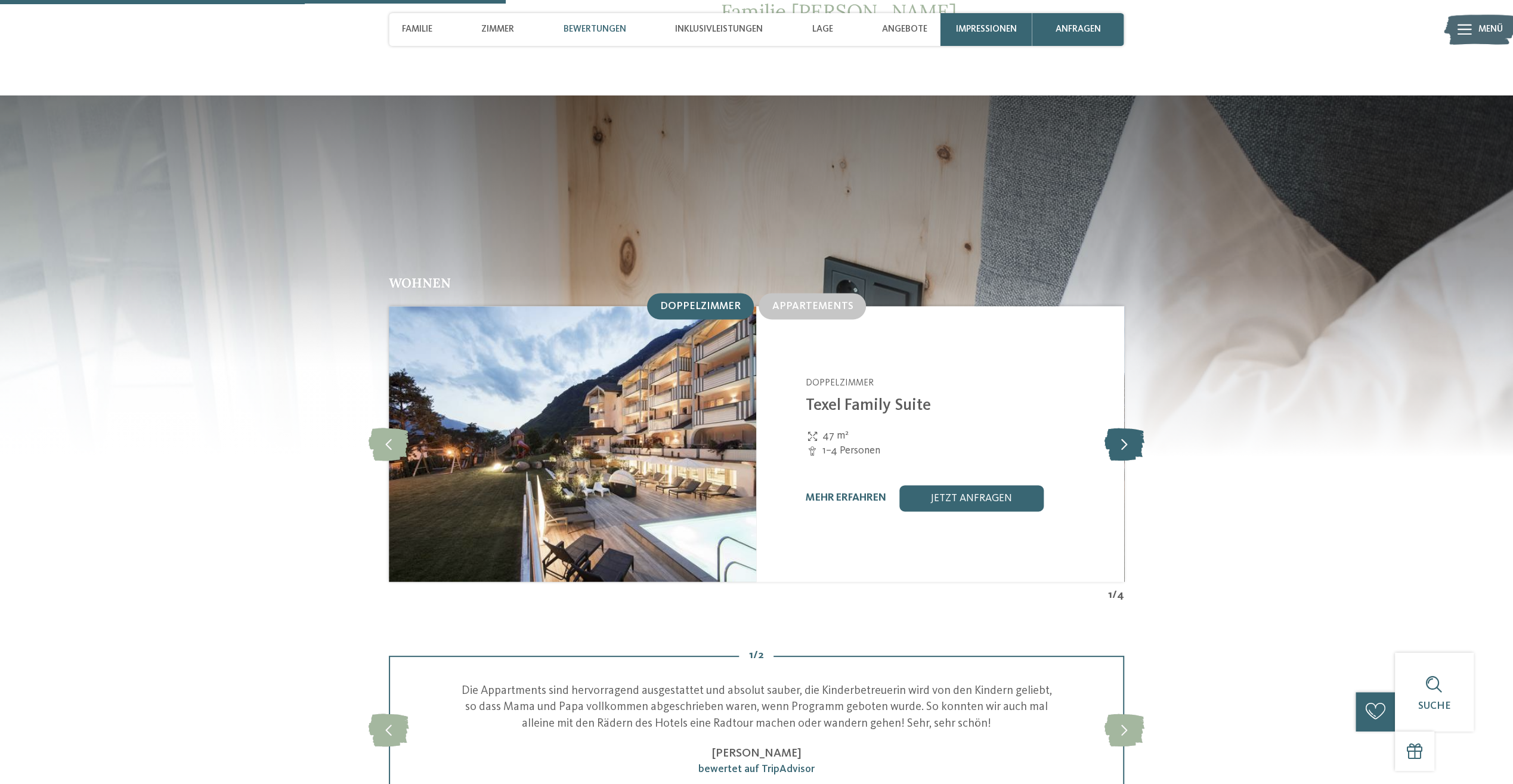
click at [1134, 427] on icon at bounding box center [1124, 443] width 40 height 33
click at [828, 293] on div "Appartements" at bounding box center [812, 306] width 107 height 26
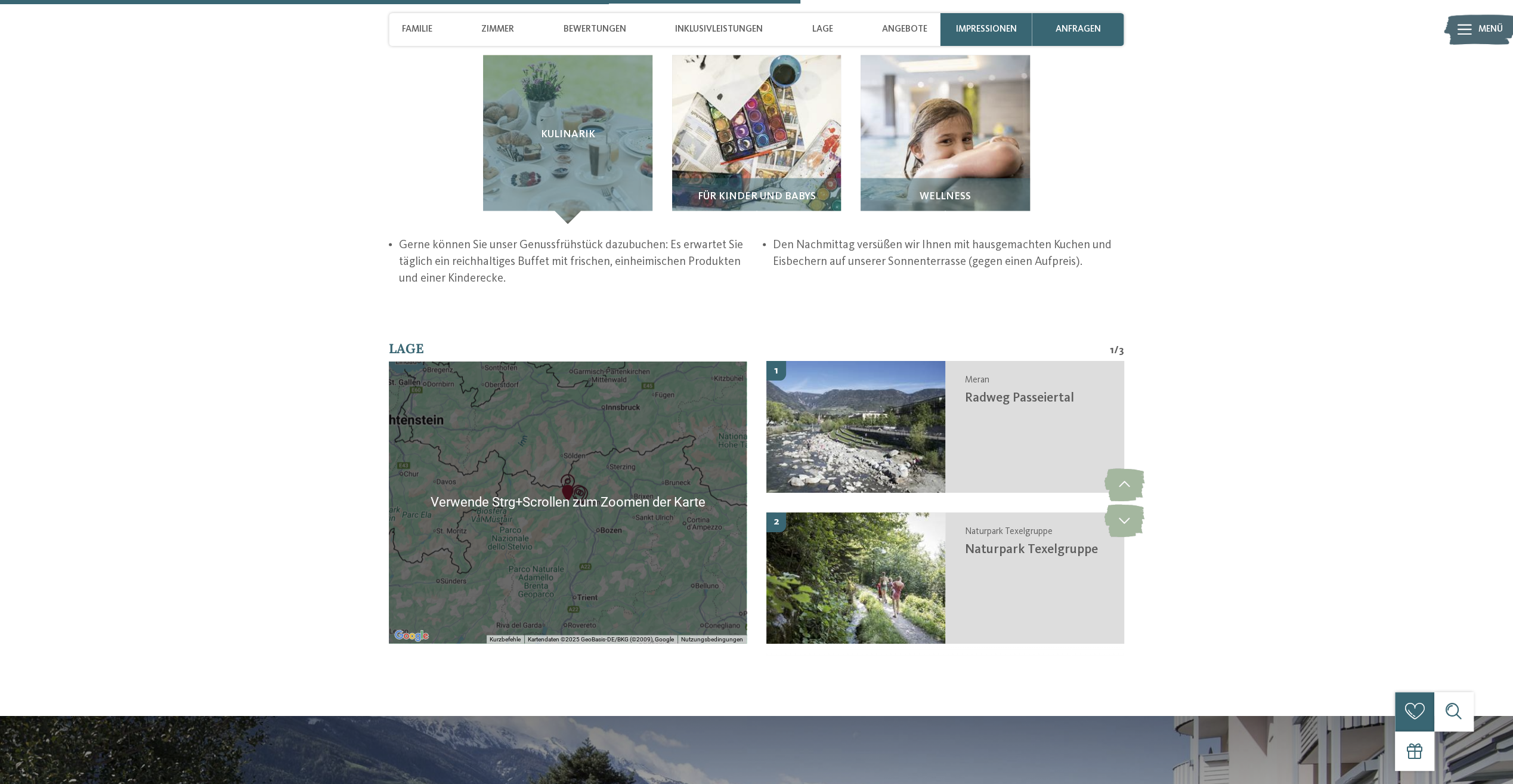
scroll to position [2266, 0]
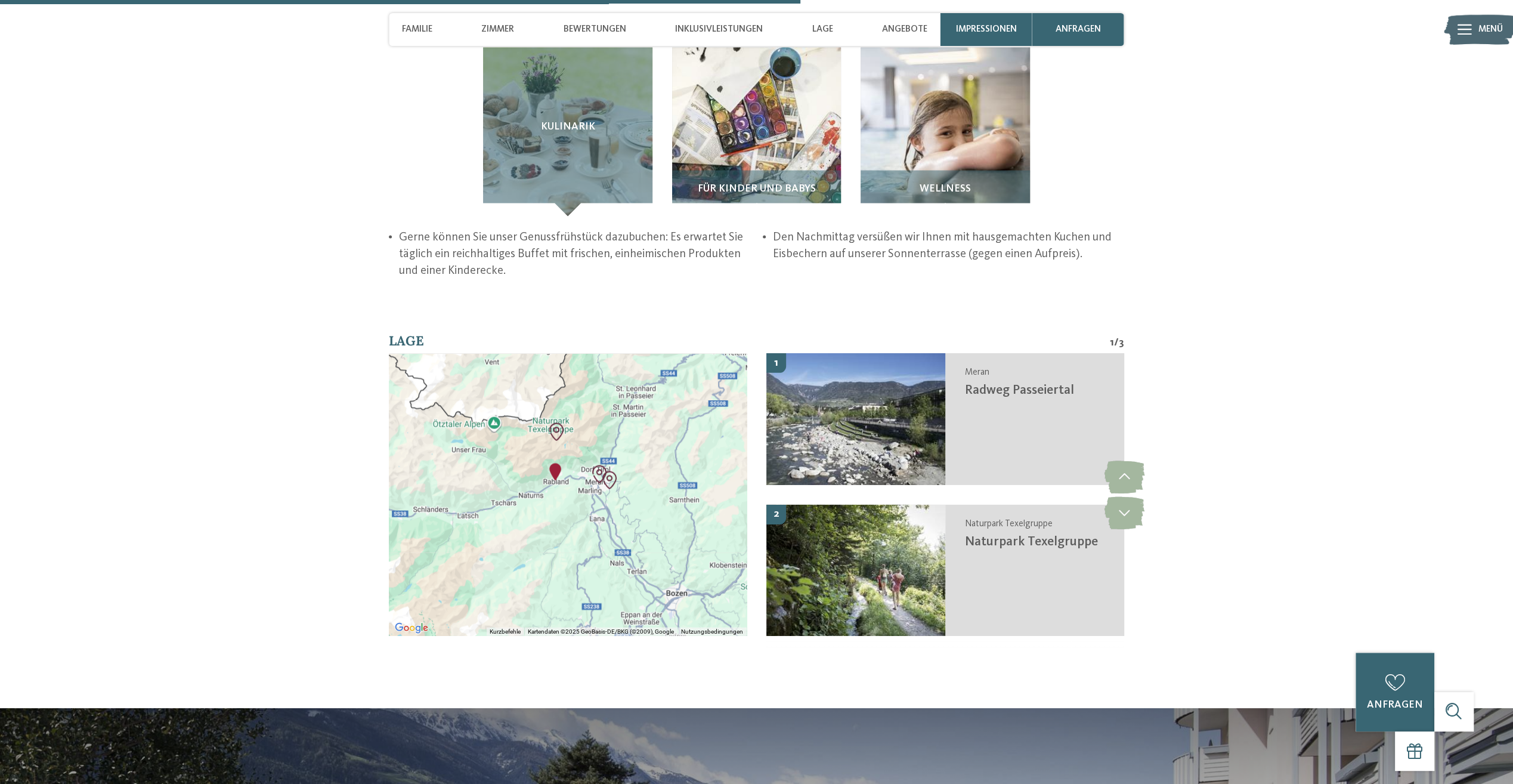
drag, startPoint x: 547, startPoint y: 361, endPoint x: 568, endPoint y: 475, distance: 115.9
click at [568, 475] on div at bounding box center [568, 494] width 358 height 282
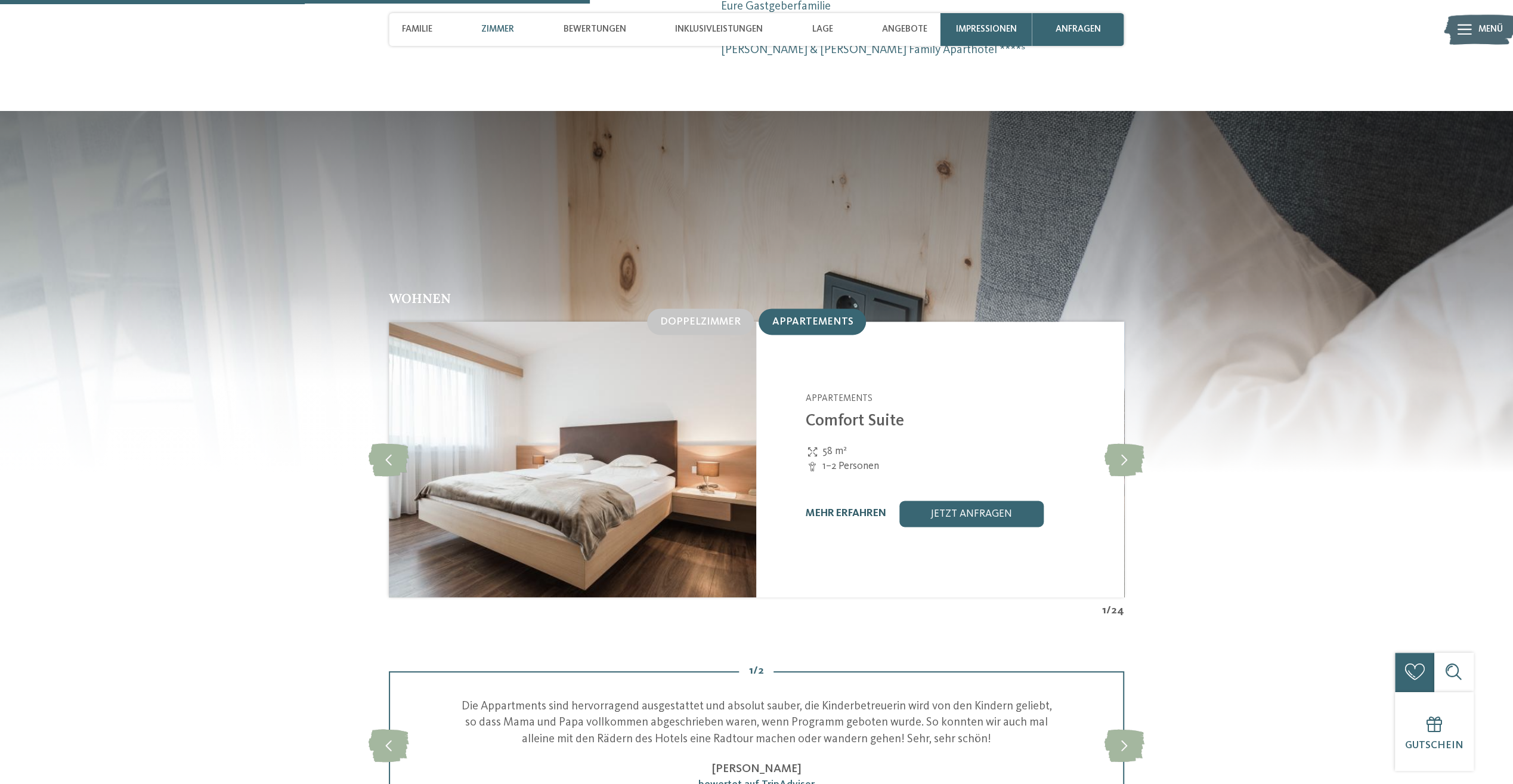
scroll to position [1312, 0]
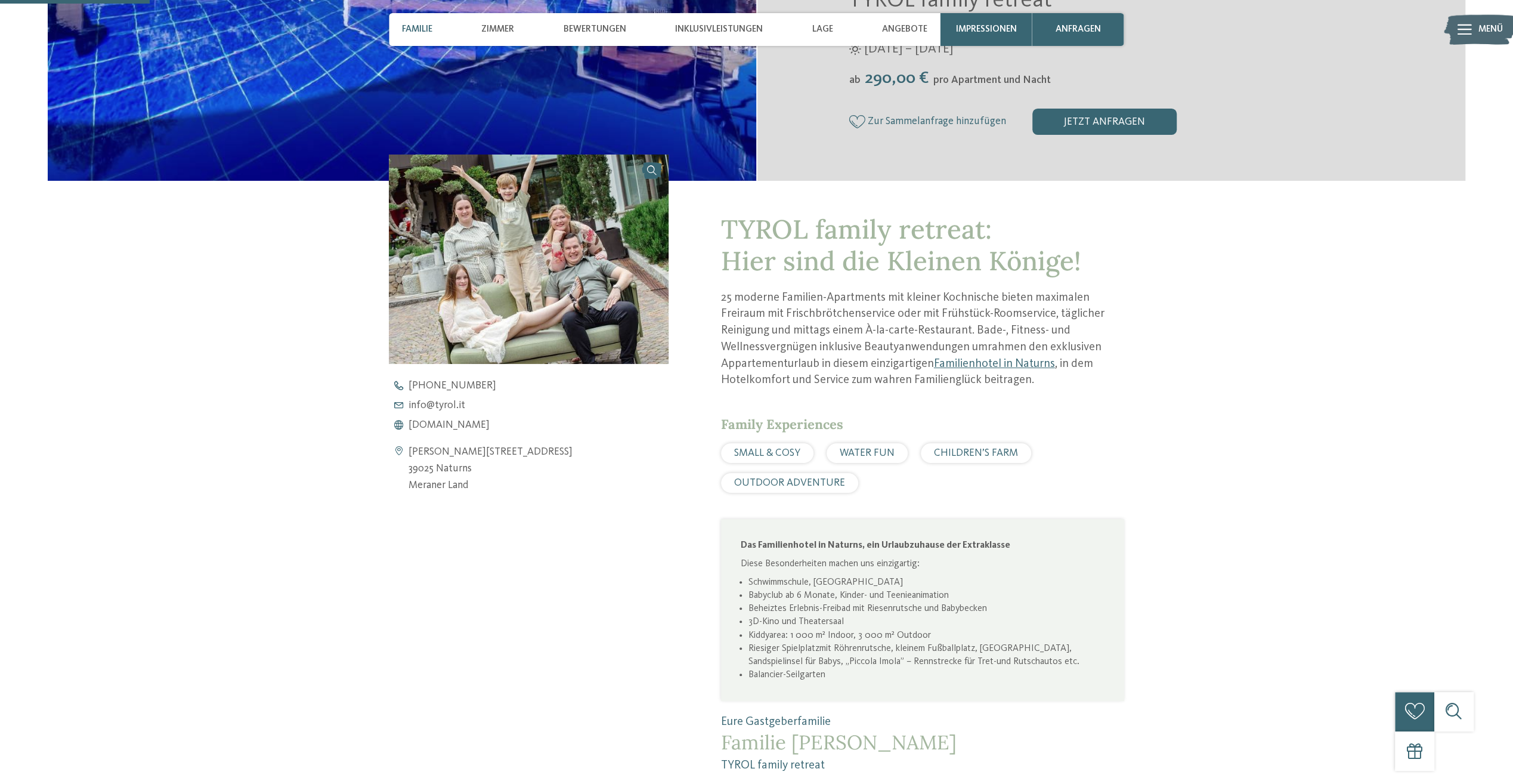
scroll to position [417, 0]
drag, startPoint x: 887, startPoint y: 620, endPoint x: 815, endPoint y: 619, distance: 72.0
click at [815, 619] on li "3D-Kino und Theatersaal" at bounding box center [926, 620] width 356 height 13
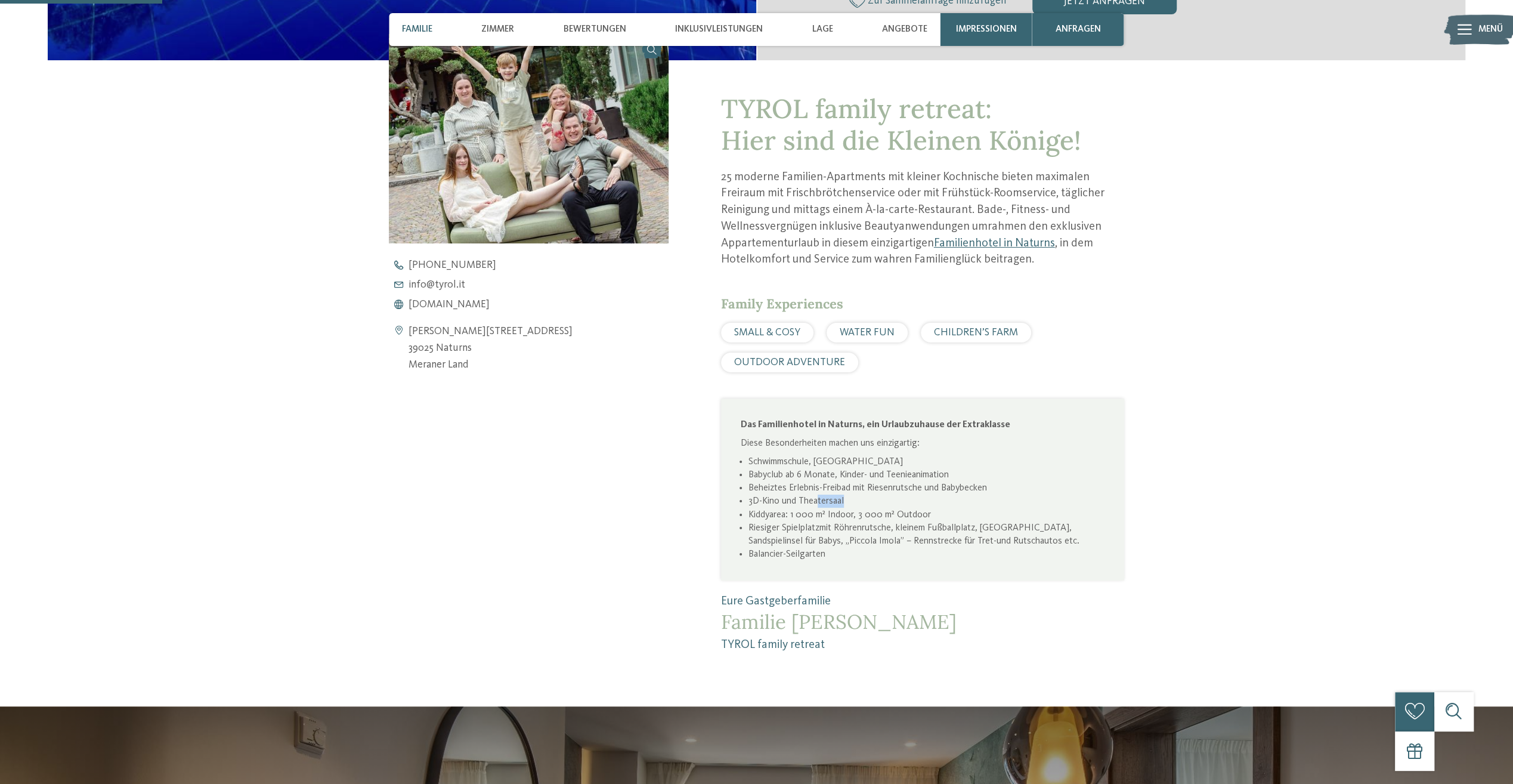
scroll to position [298, 0]
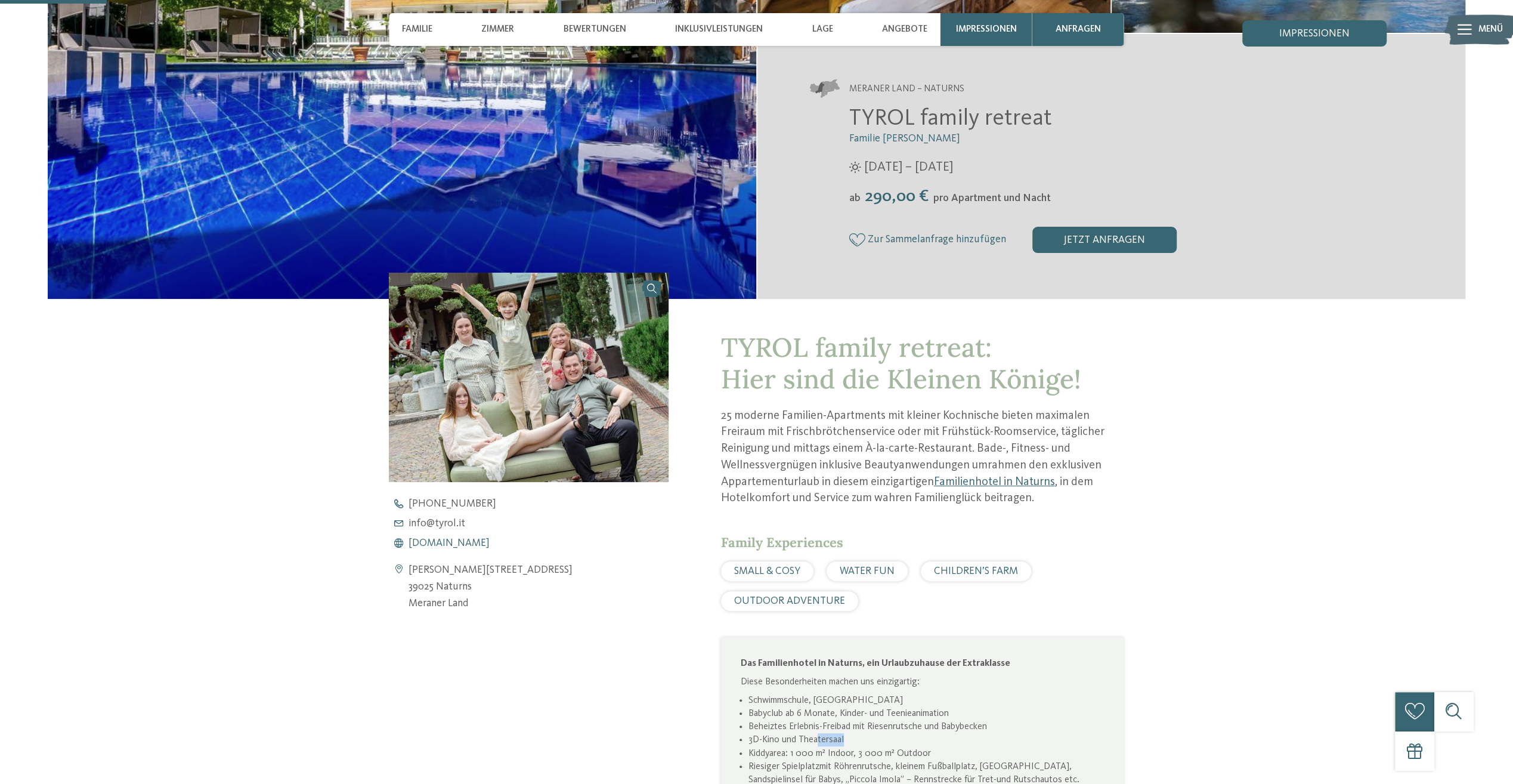
click at [440, 544] on span "www.tyrol.it" at bounding box center [449, 543] width 81 height 11
click at [452, 543] on span "www.tyrol.it" at bounding box center [449, 543] width 81 height 11
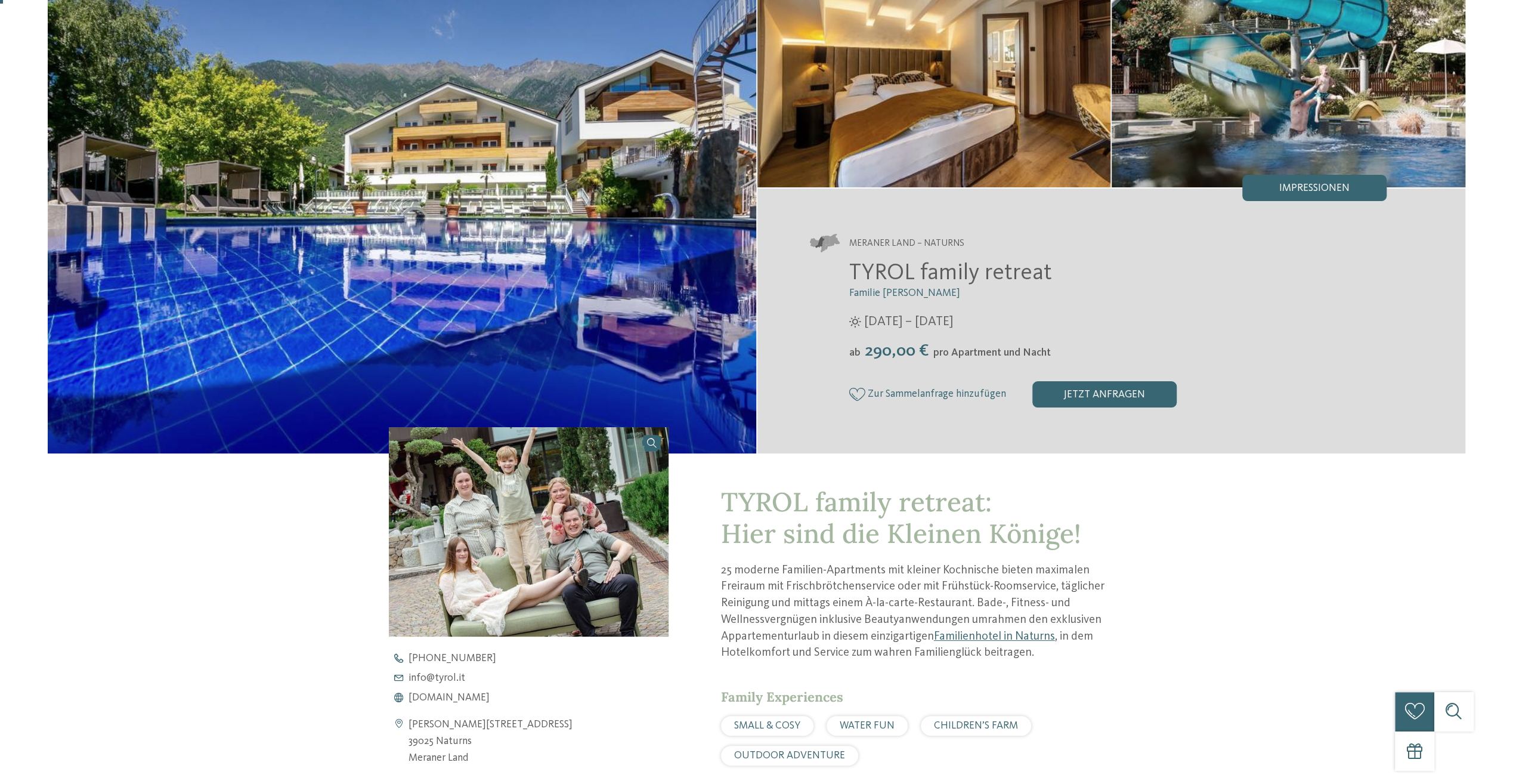
scroll to position [0, 0]
